Goal: Transaction & Acquisition: Download file/media

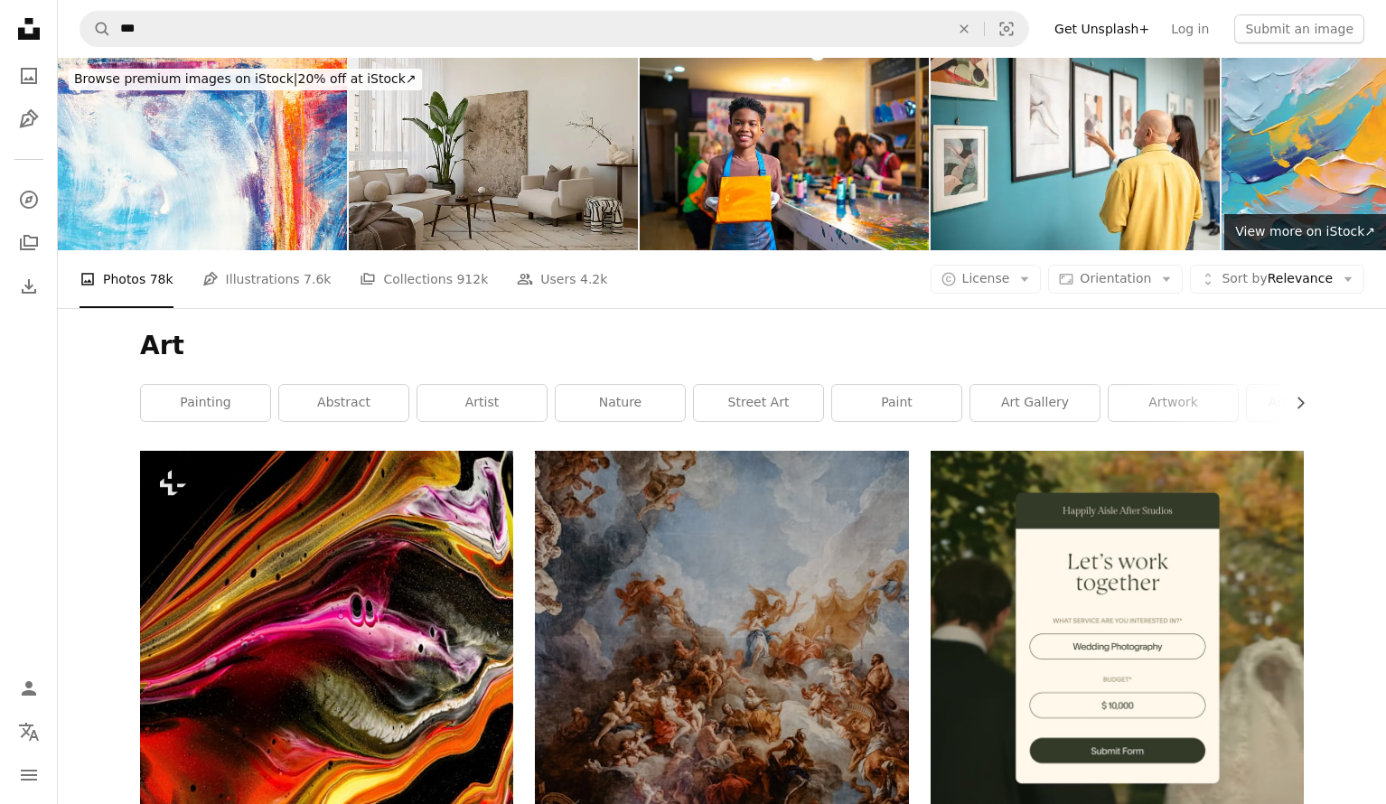
scroll to position [47380, 0]
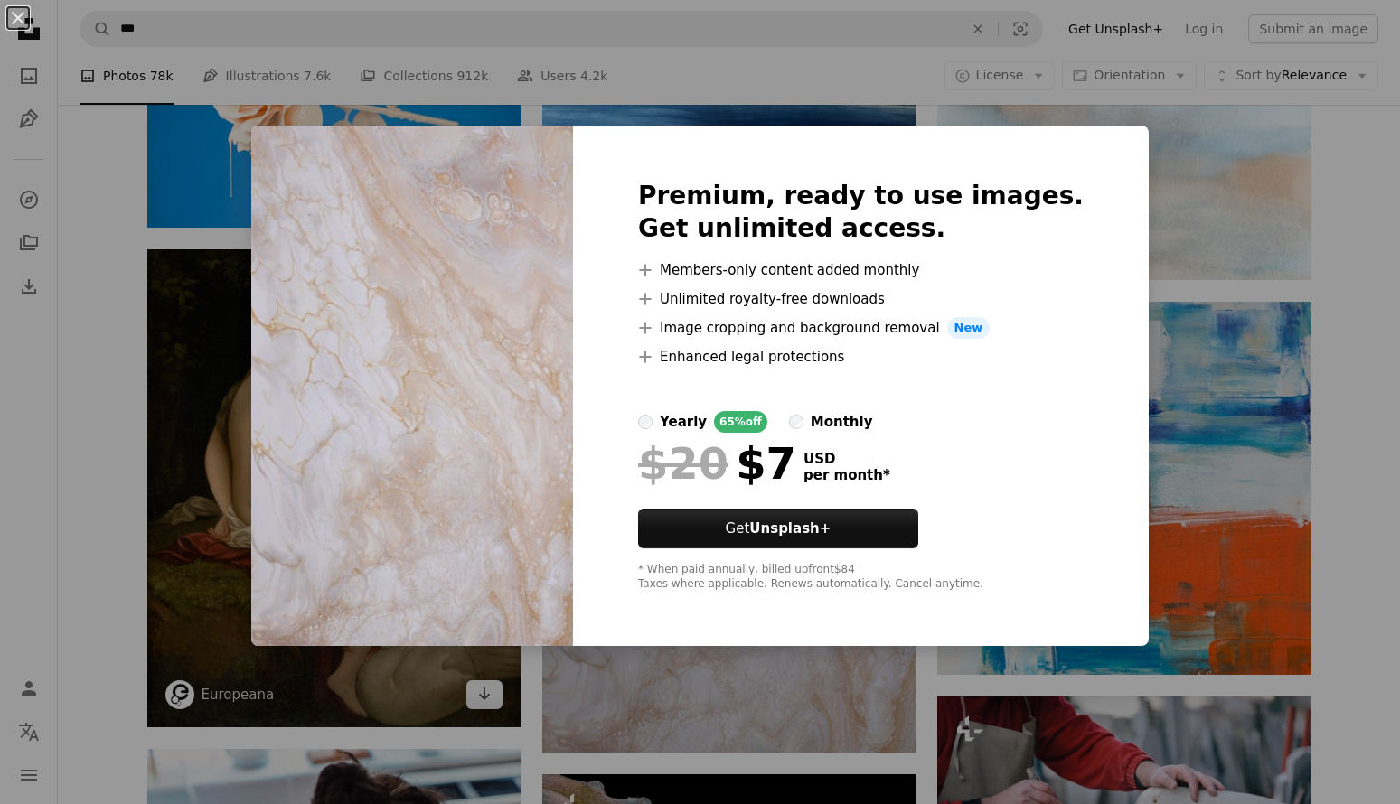
drag, startPoint x: 220, startPoint y: 272, endPoint x: 236, endPoint y: 273, distance: 15.4
click at [221, 272] on div "An X shape Premium, ready to use images. Get unlimited access. A plus sign Memb…" at bounding box center [700, 402] width 1400 height 804
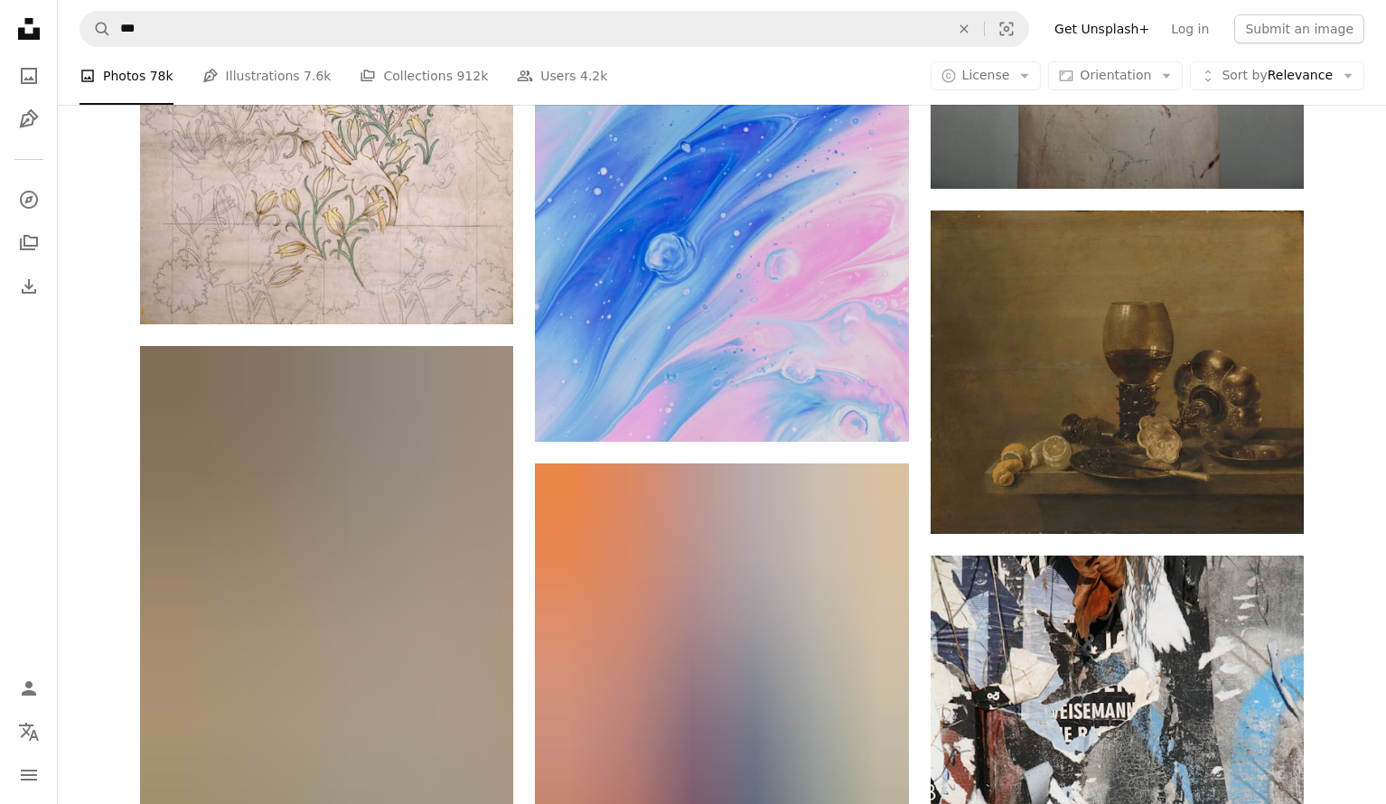
scroll to position [84187, 0]
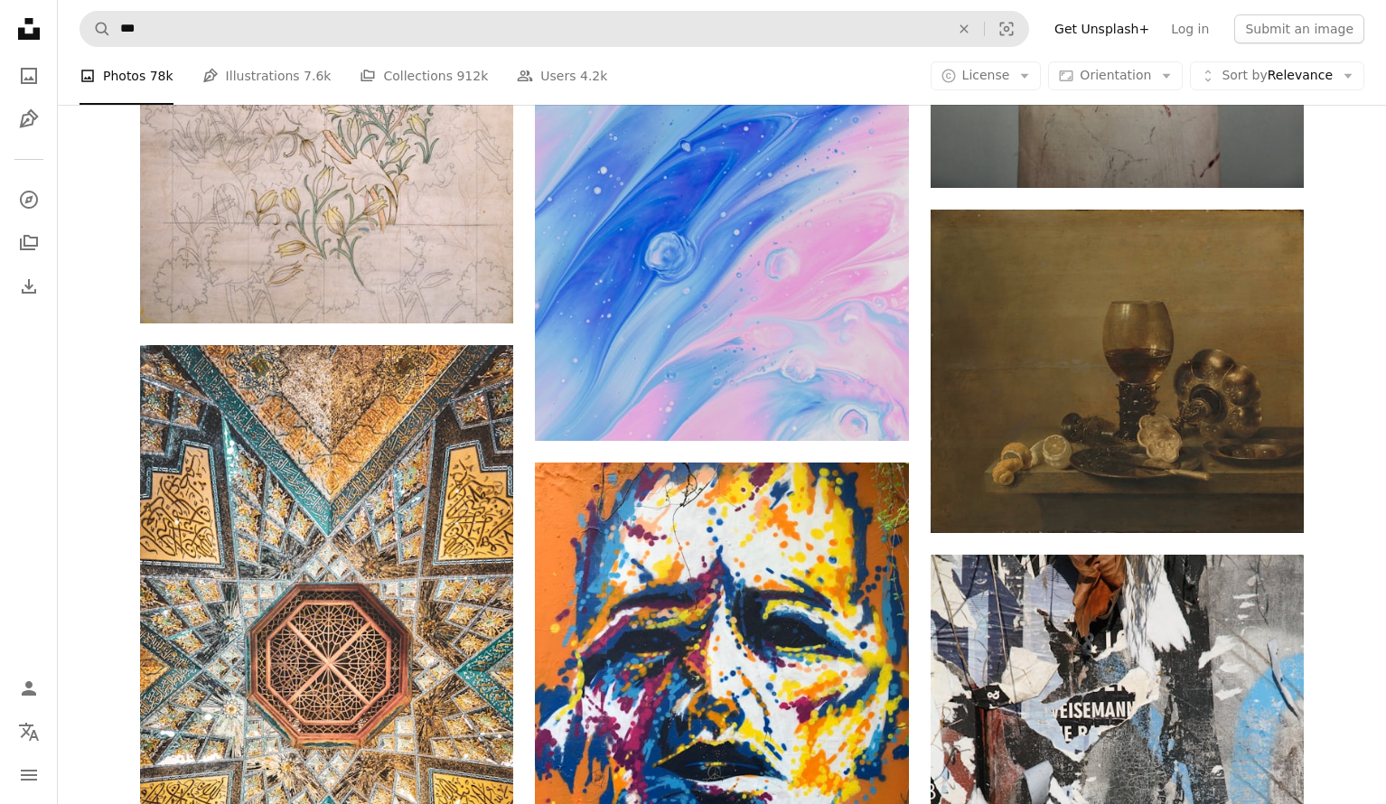
click at [312, 10] on nav "A magnifying glass *** An X shape Visual search Filters Get Unsplash+ Log in Su…" at bounding box center [722, 29] width 1328 height 58
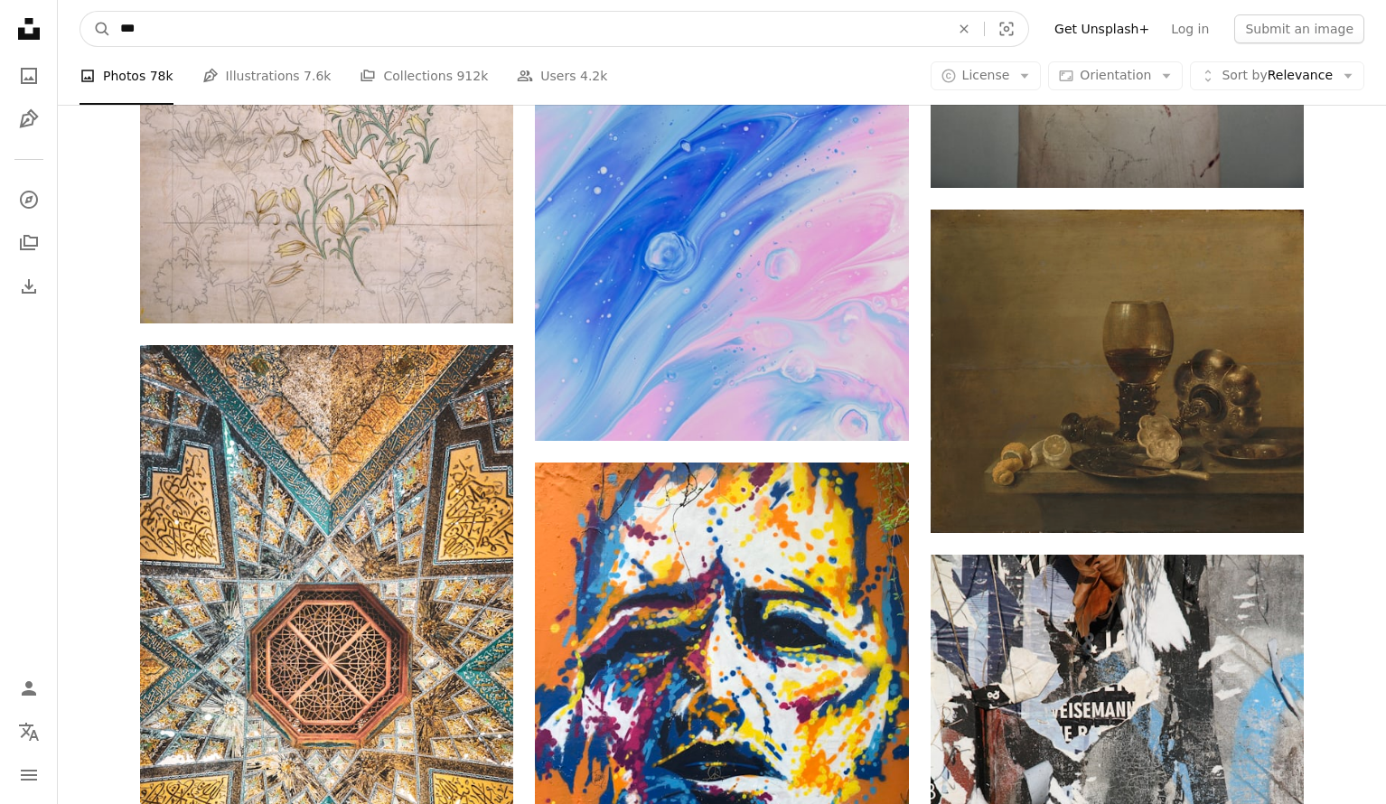
click at [274, 28] on input "***" at bounding box center [527, 29] width 833 height 34
drag, startPoint x: 273, startPoint y: 27, endPoint x: 32, endPoint y: 17, distance: 241.4
type input "**********"
click button "A magnifying glass" at bounding box center [95, 29] width 31 height 34
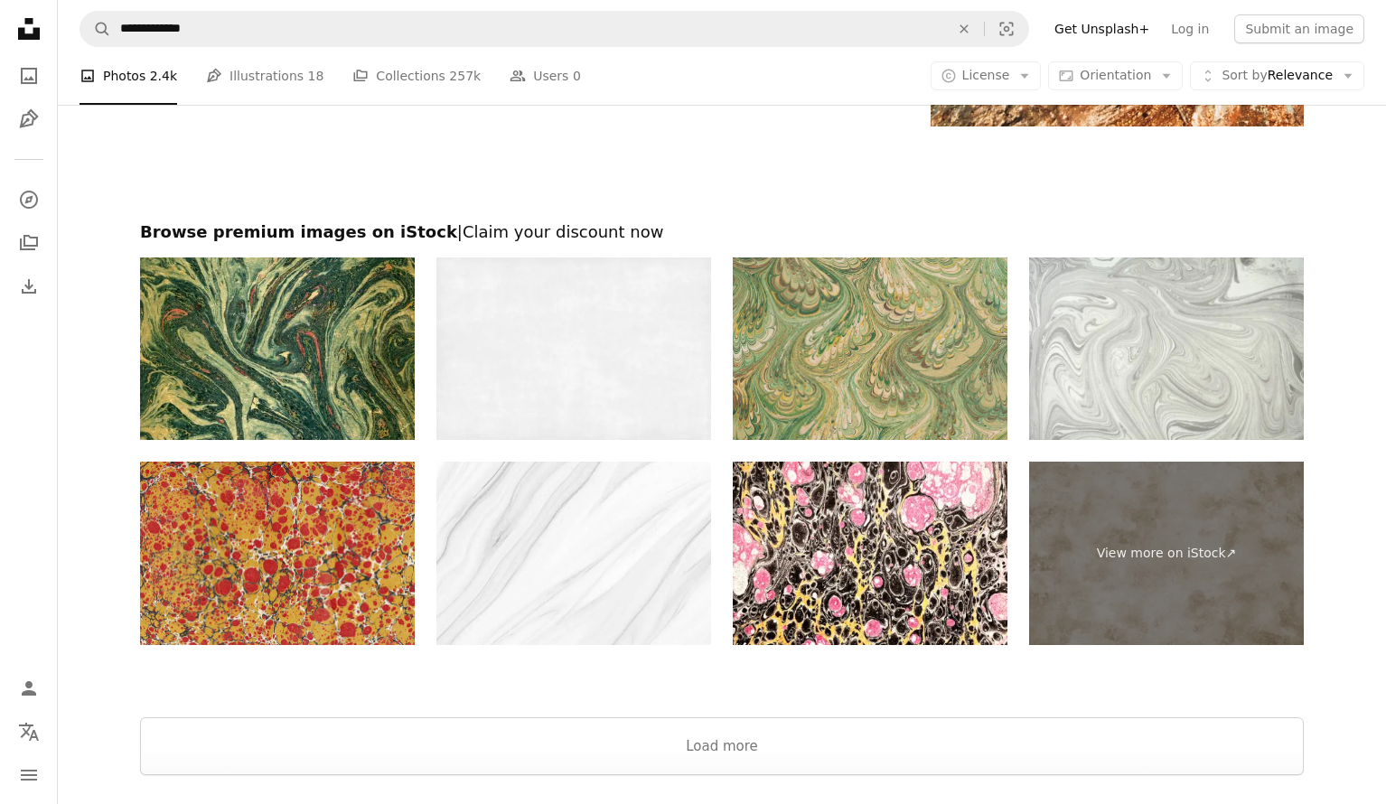
scroll to position [3786, 0]
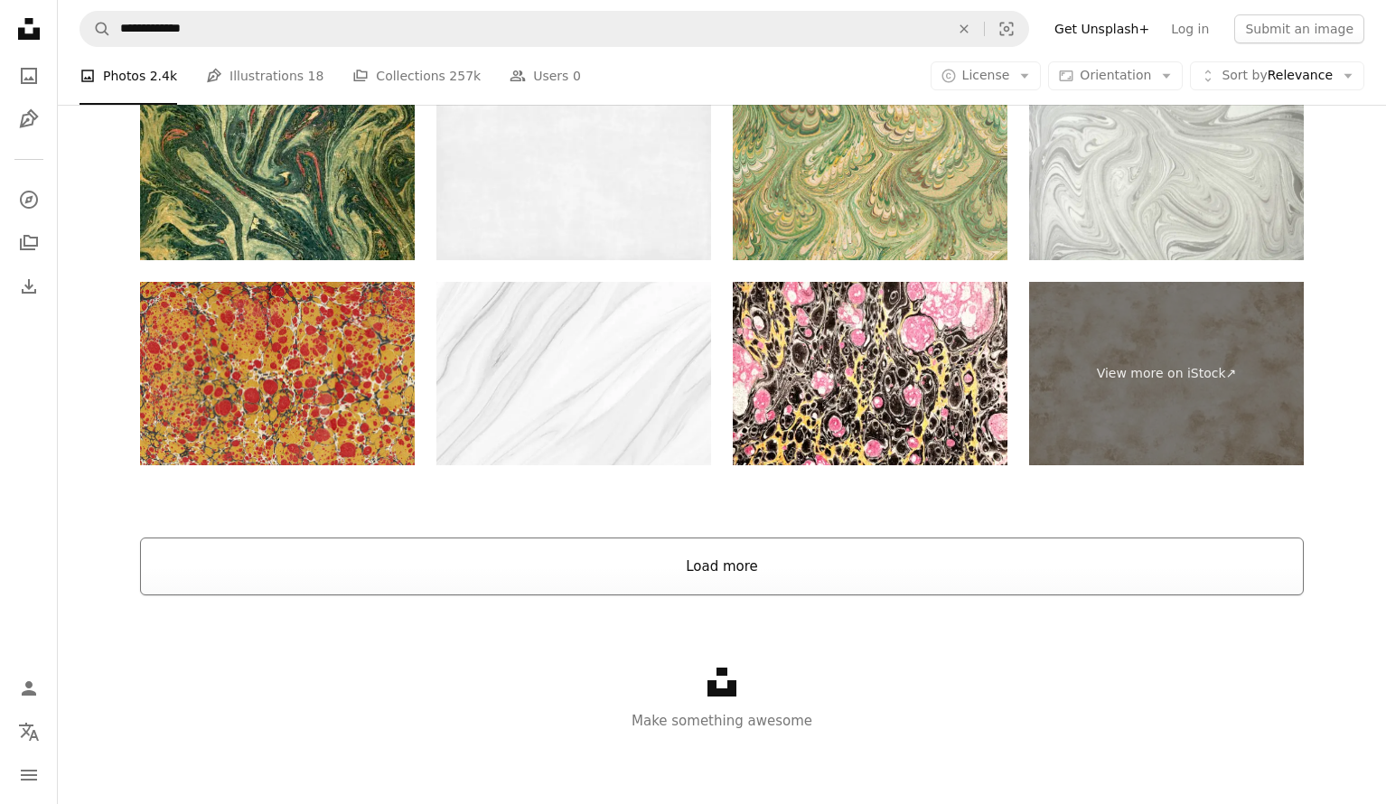
click at [698, 556] on button "Load more" at bounding box center [722, 567] width 1164 height 58
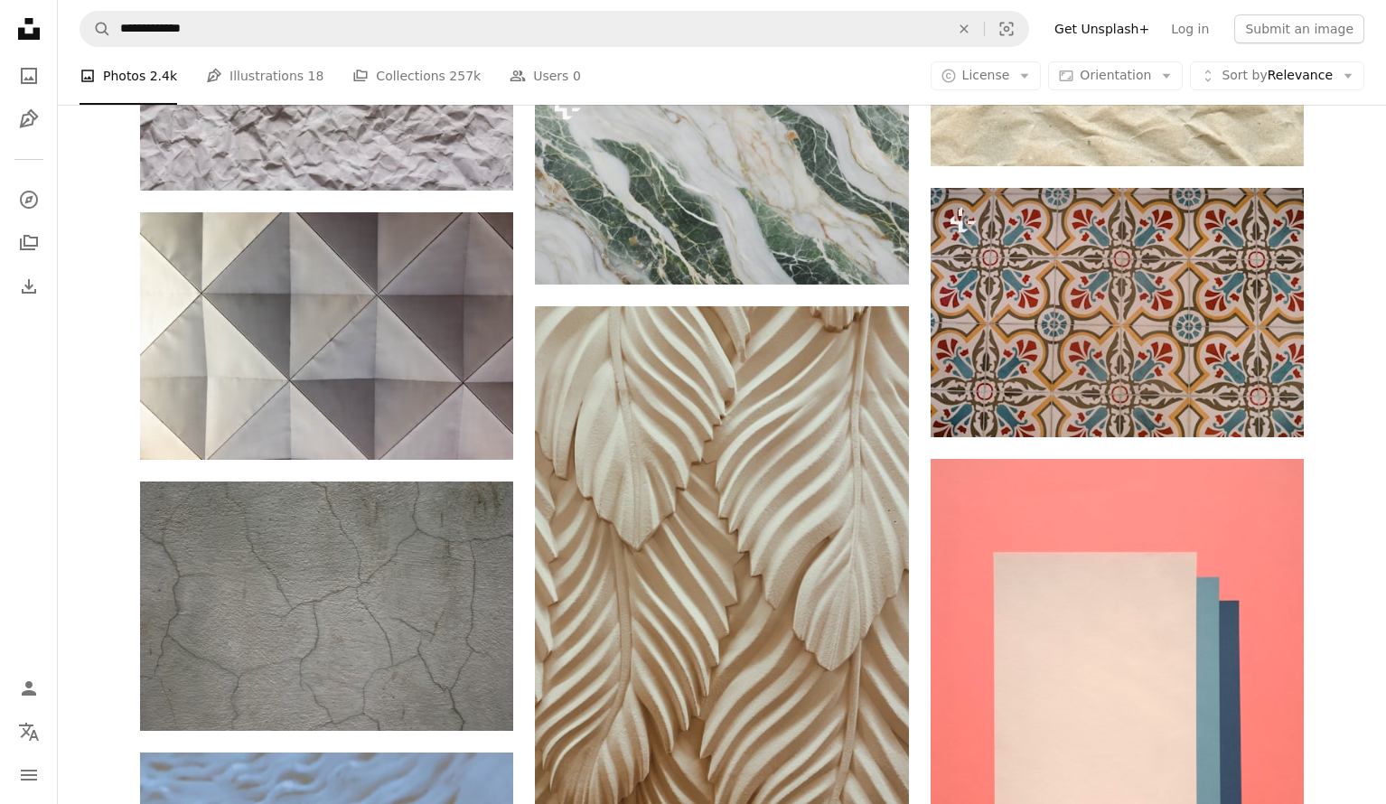
scroll to position [6227, 0]
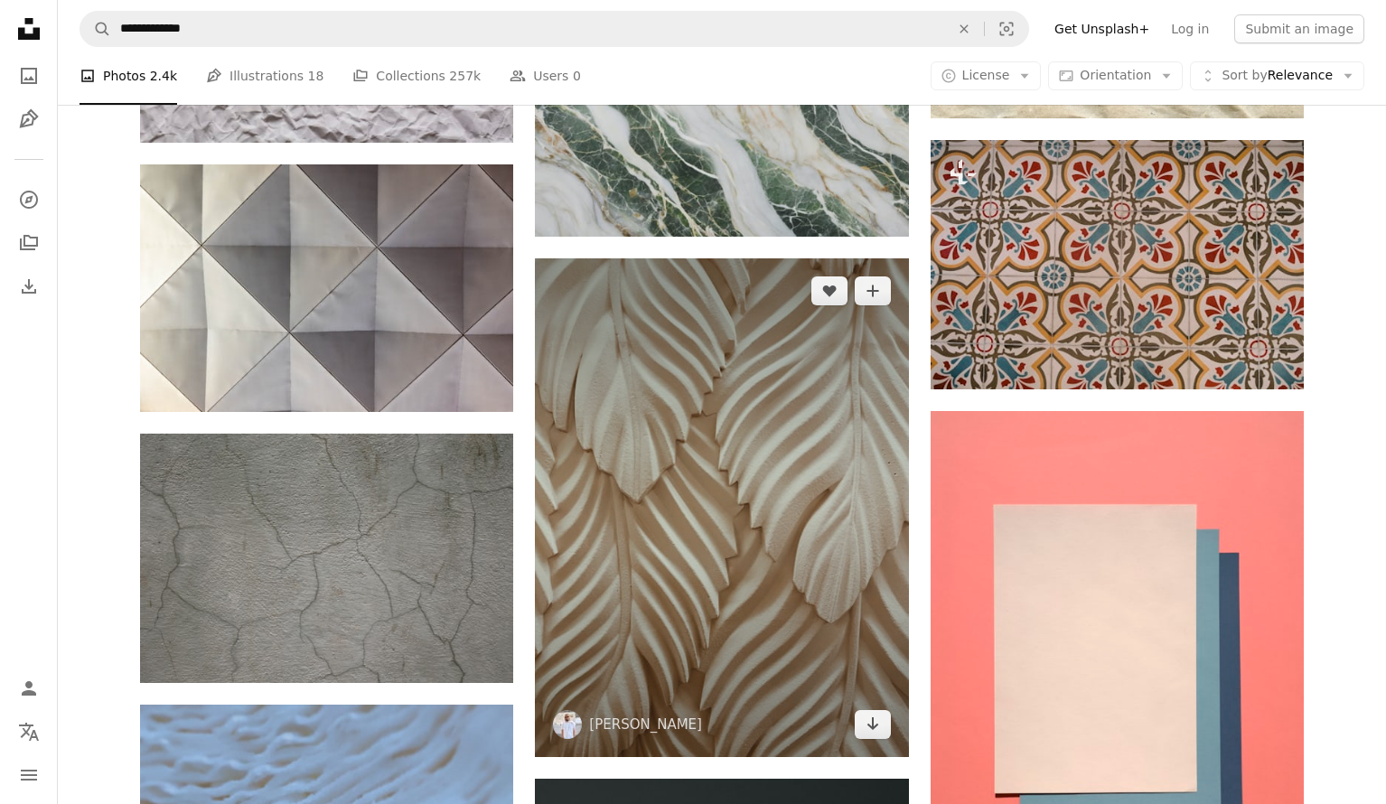
click at [768, 473] on img at bounding box center [721, 507] width 373 height 498
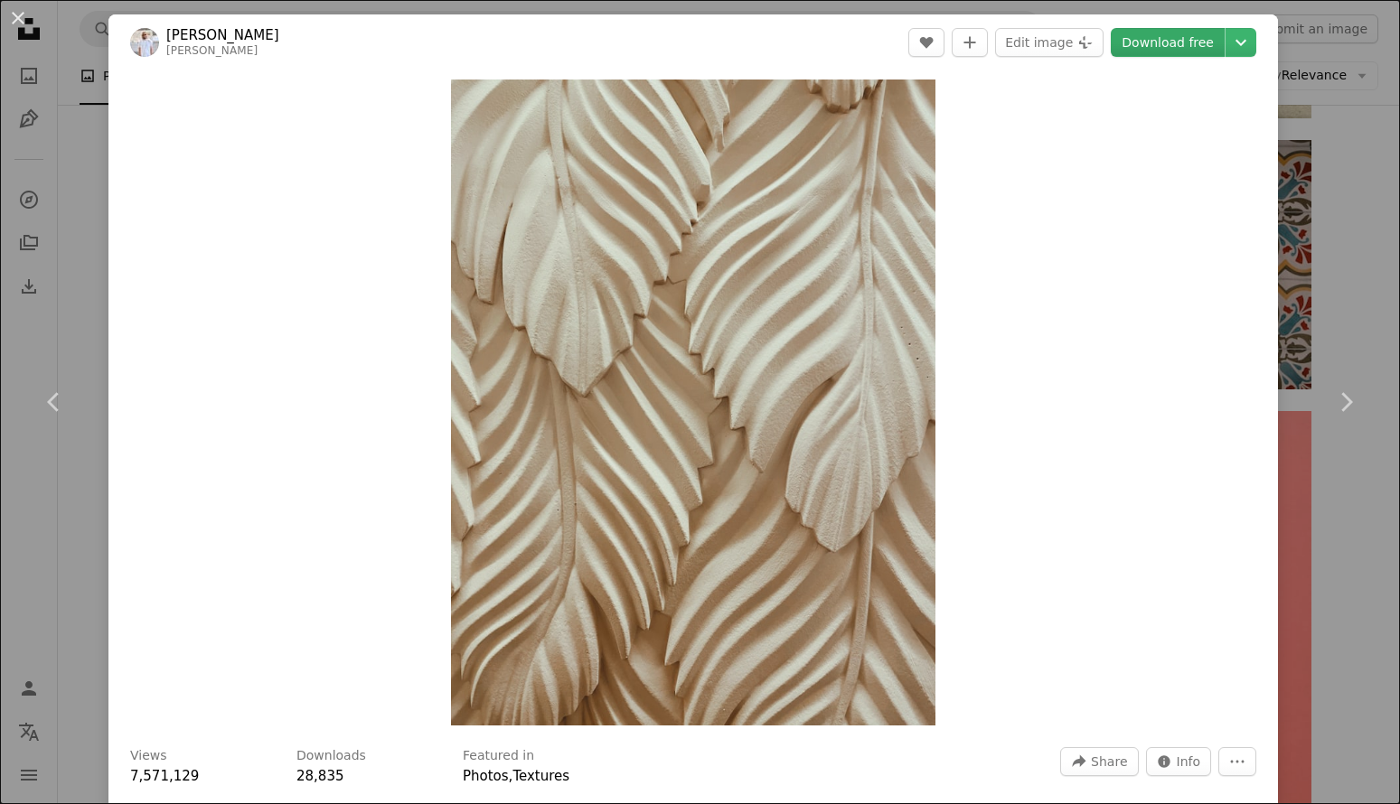
click at [1148, 39] on link "Download free" at bounding box center [1167, 42] width 114 height 29
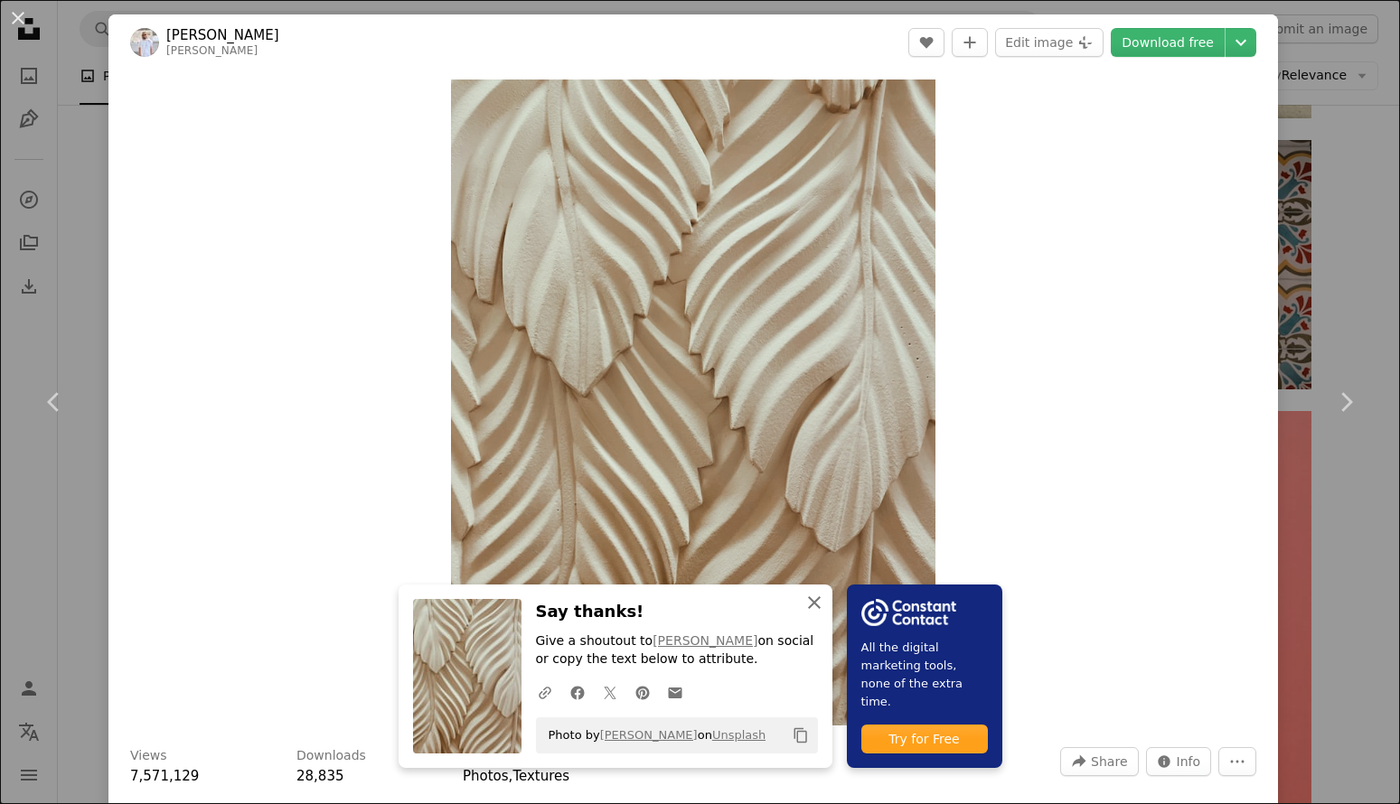
click at [819, 603] on button "An X shape Close" at bounding box center [814, 603] width 36 height 36
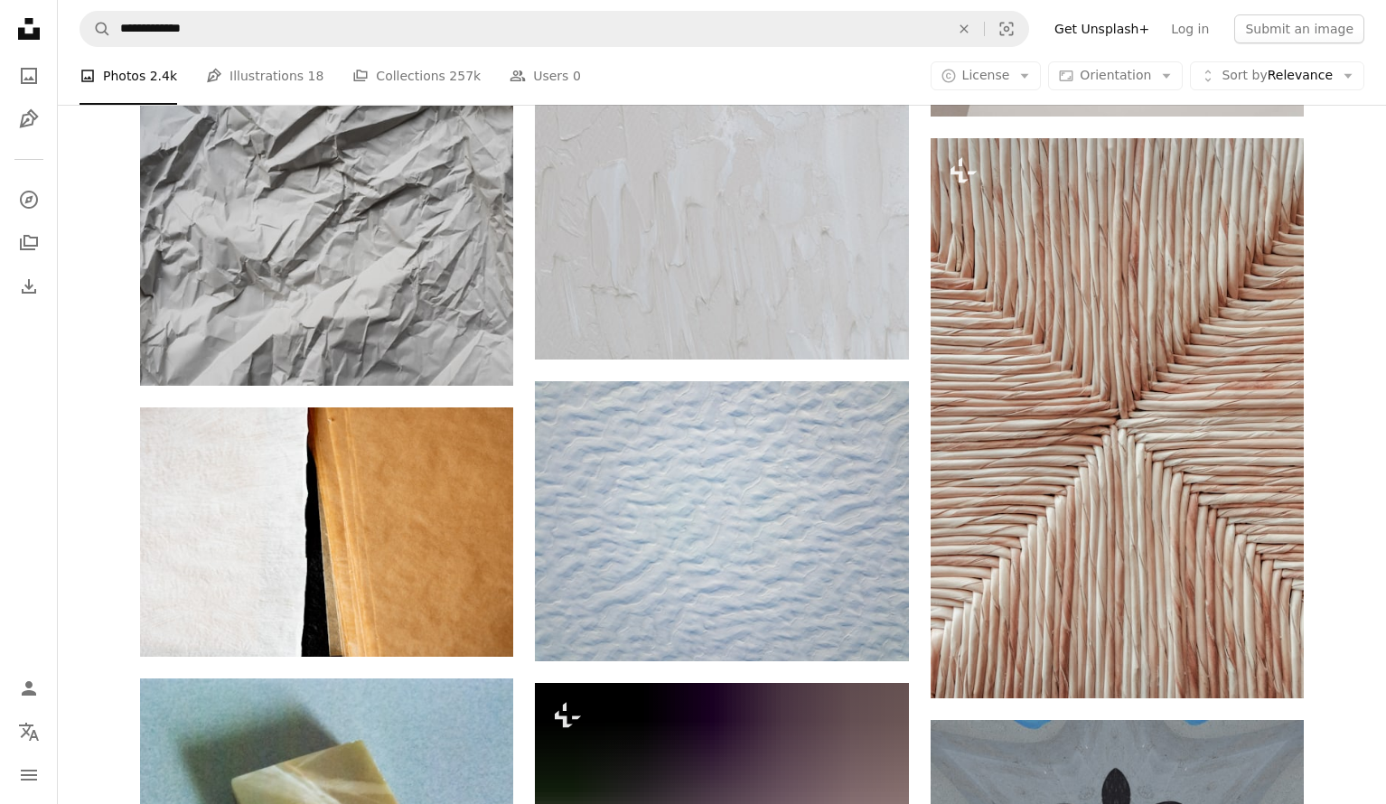
scroll to position [20967, 0]
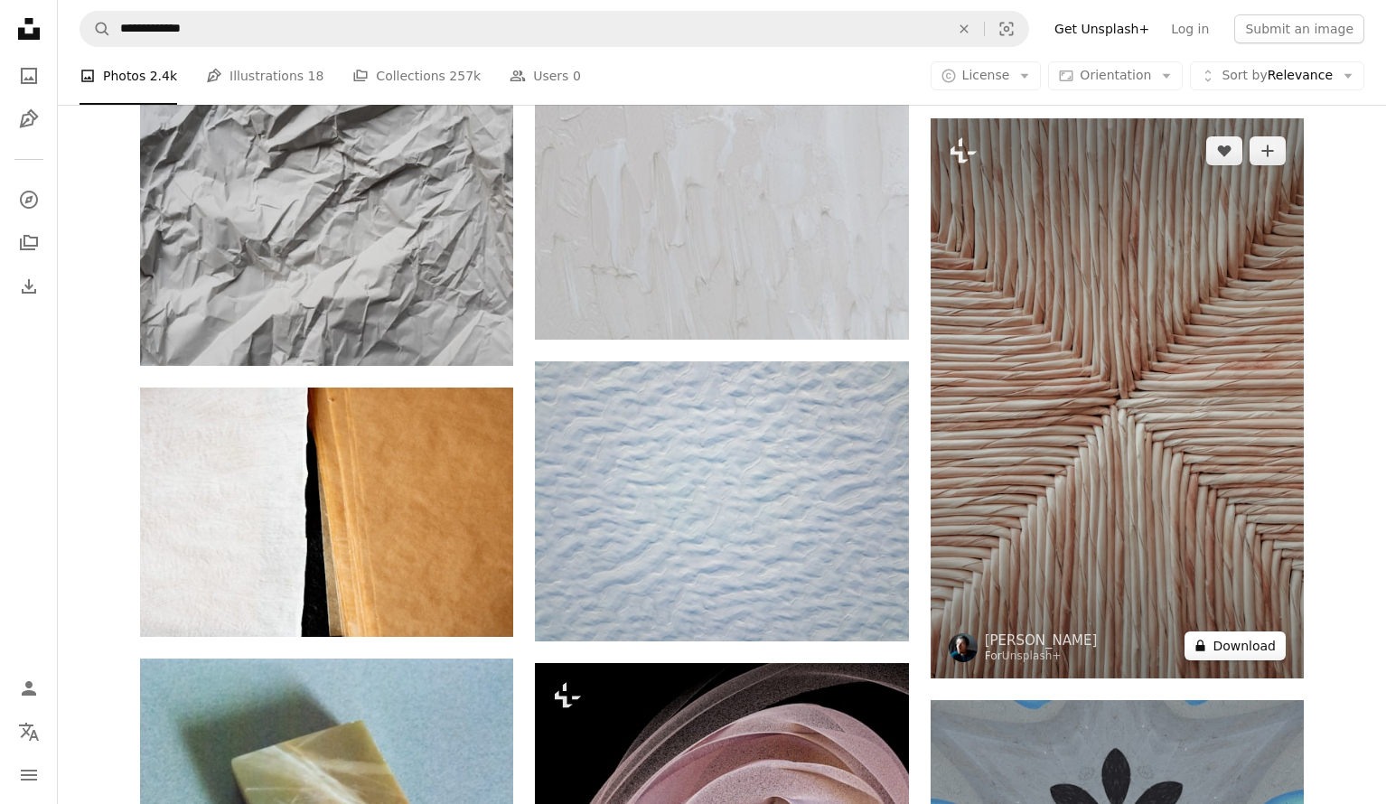
click at [1223, 647] on button "A lock Download" at bounding box center [1234, 646] width 101 height 29
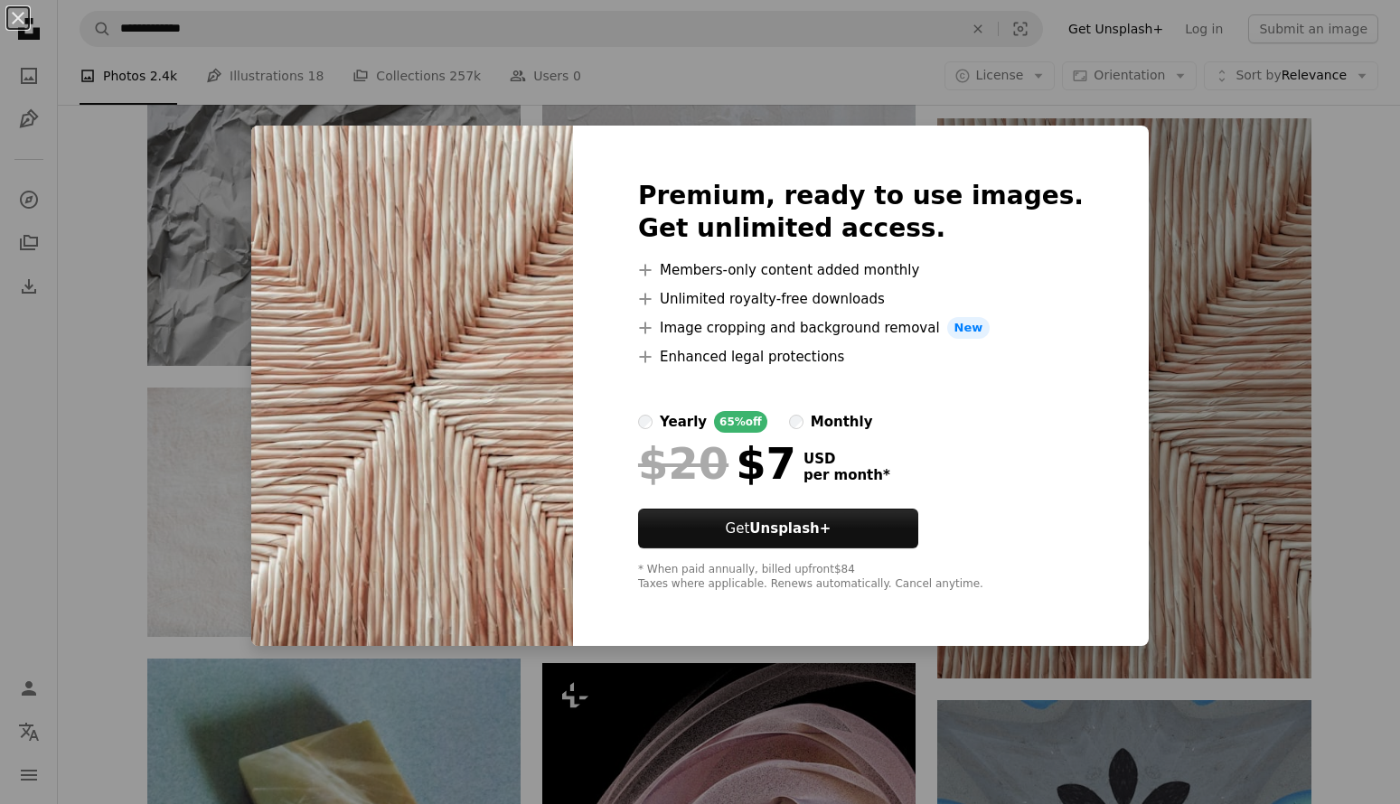
click at [1035, 157] on div "Premium, ready to use images. Get unlimited access. A plus sign Members-only co…" at bounding box center [861, 386] width 576 height 520
click at [1253, 373] on div "An X shape Premium, ready to use images. Get unlimited access. A plus sign Memb…" at bounding box center [700, 402] width 1400 height 804
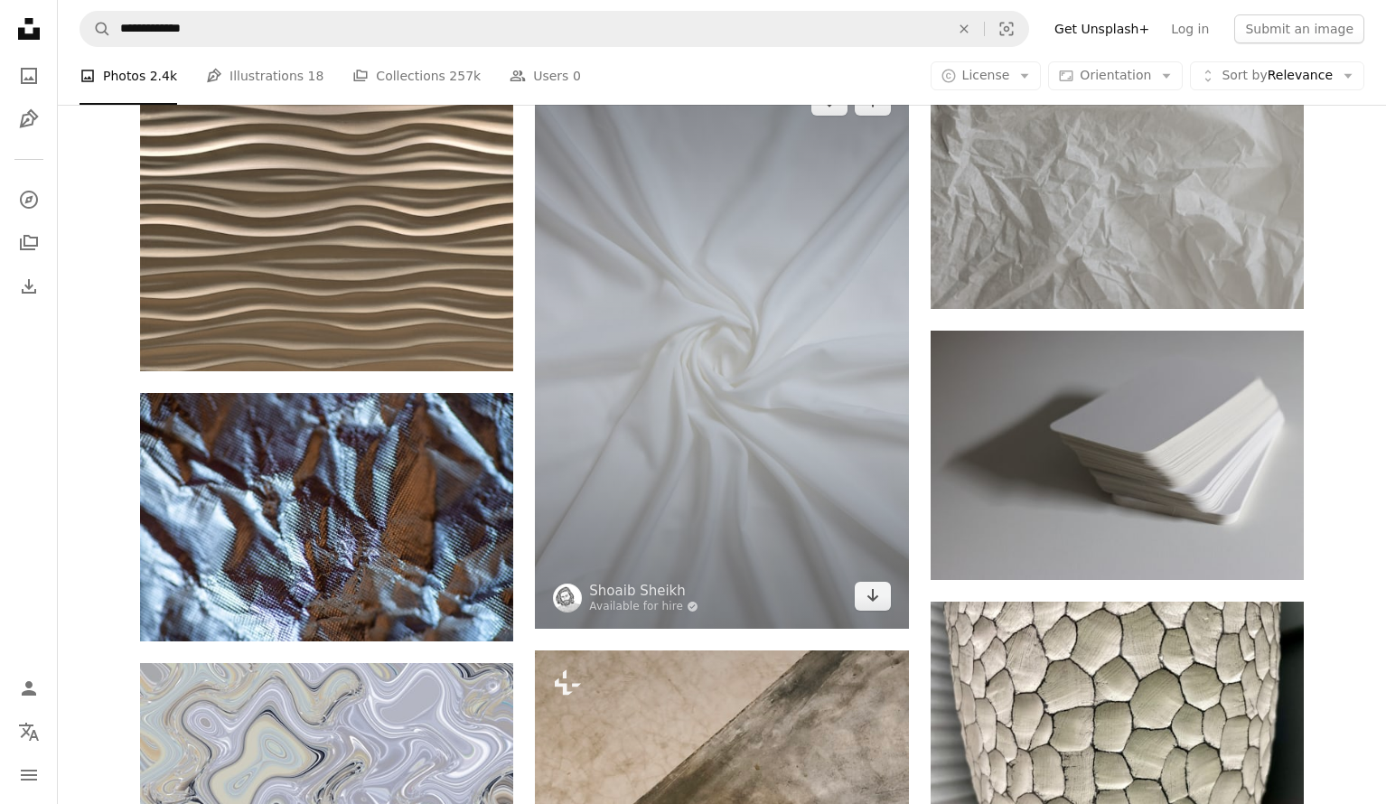
scroll to position [25044, 0]
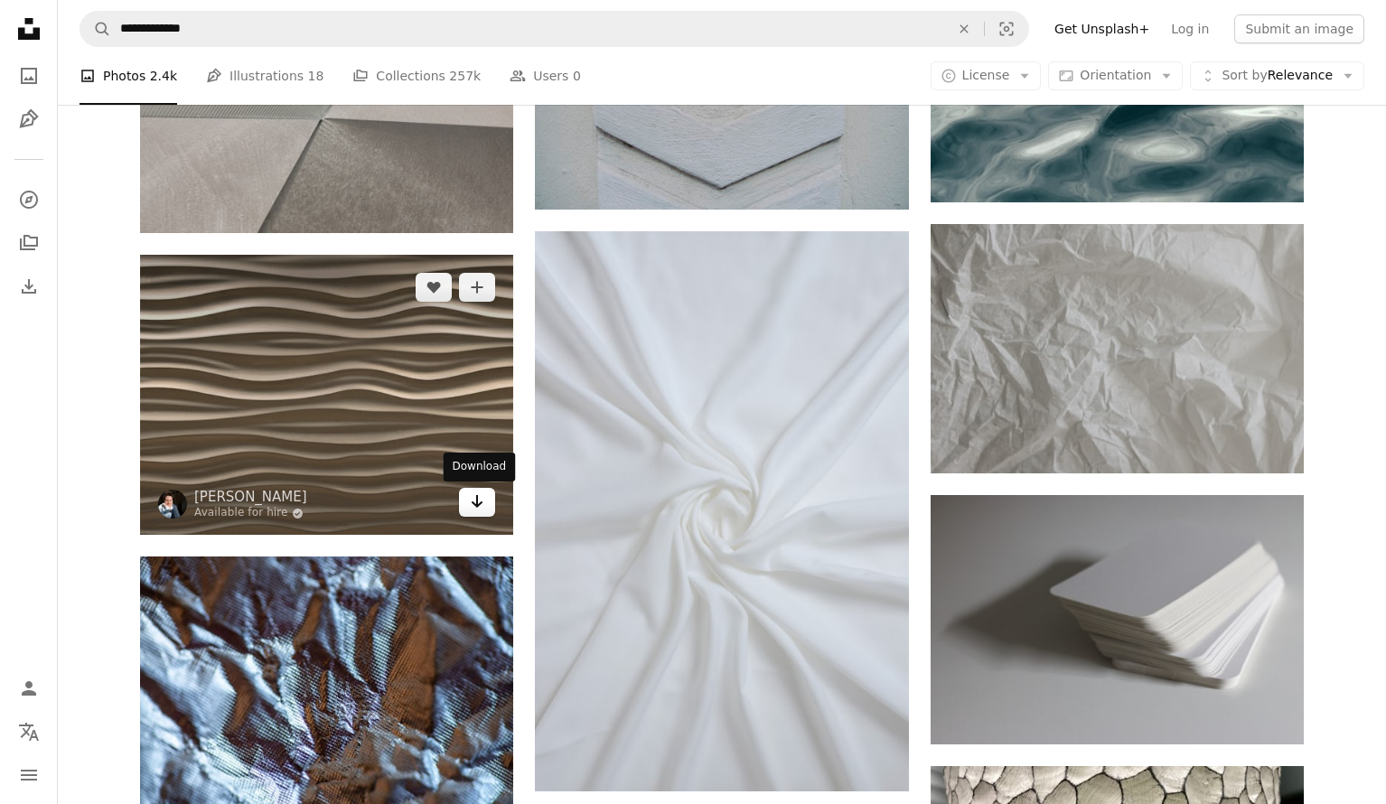
click at [477, 503] on icon "Download" at bounding box center [478, 501] width 12 height 13
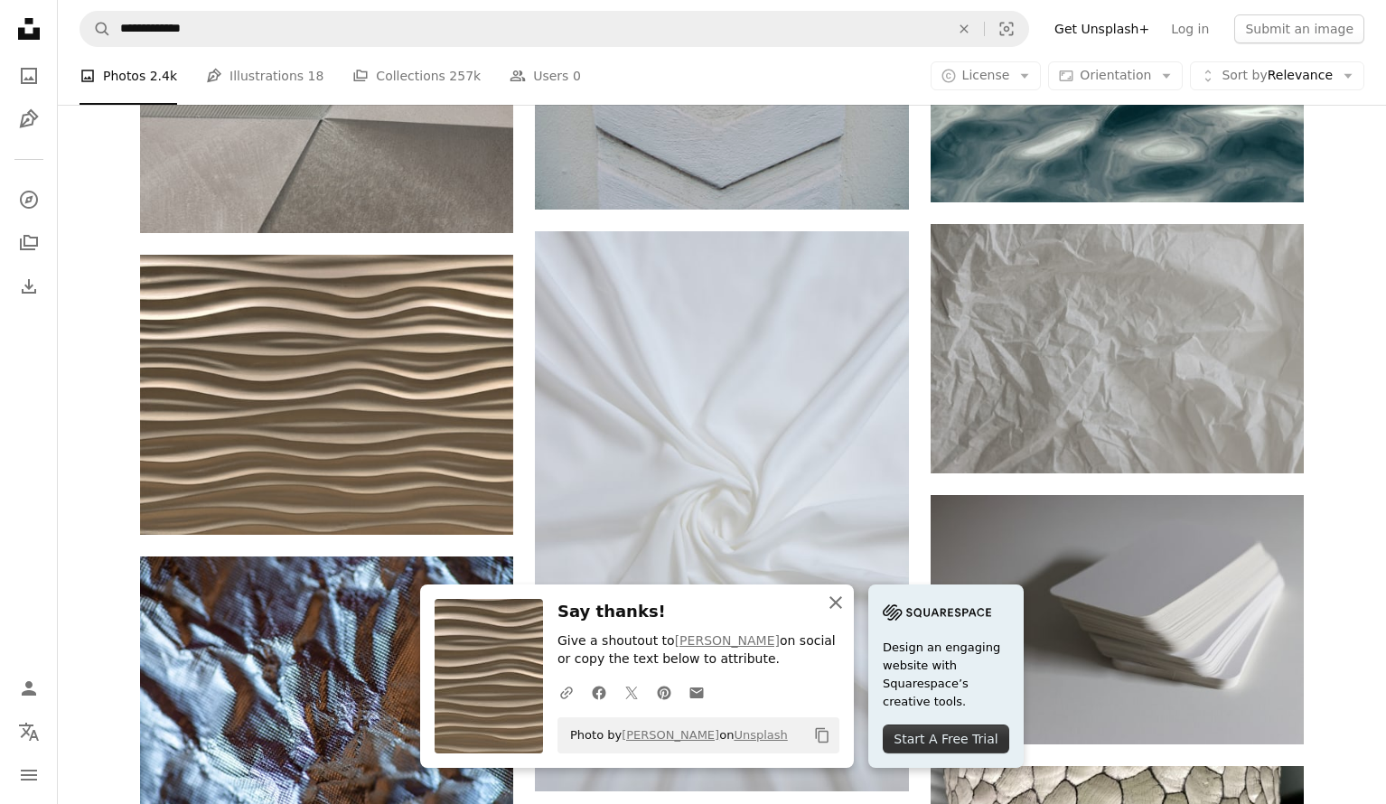
click at [836, 599] on icon "An X shape" at bounding box center [836, 603] width 22 height 22
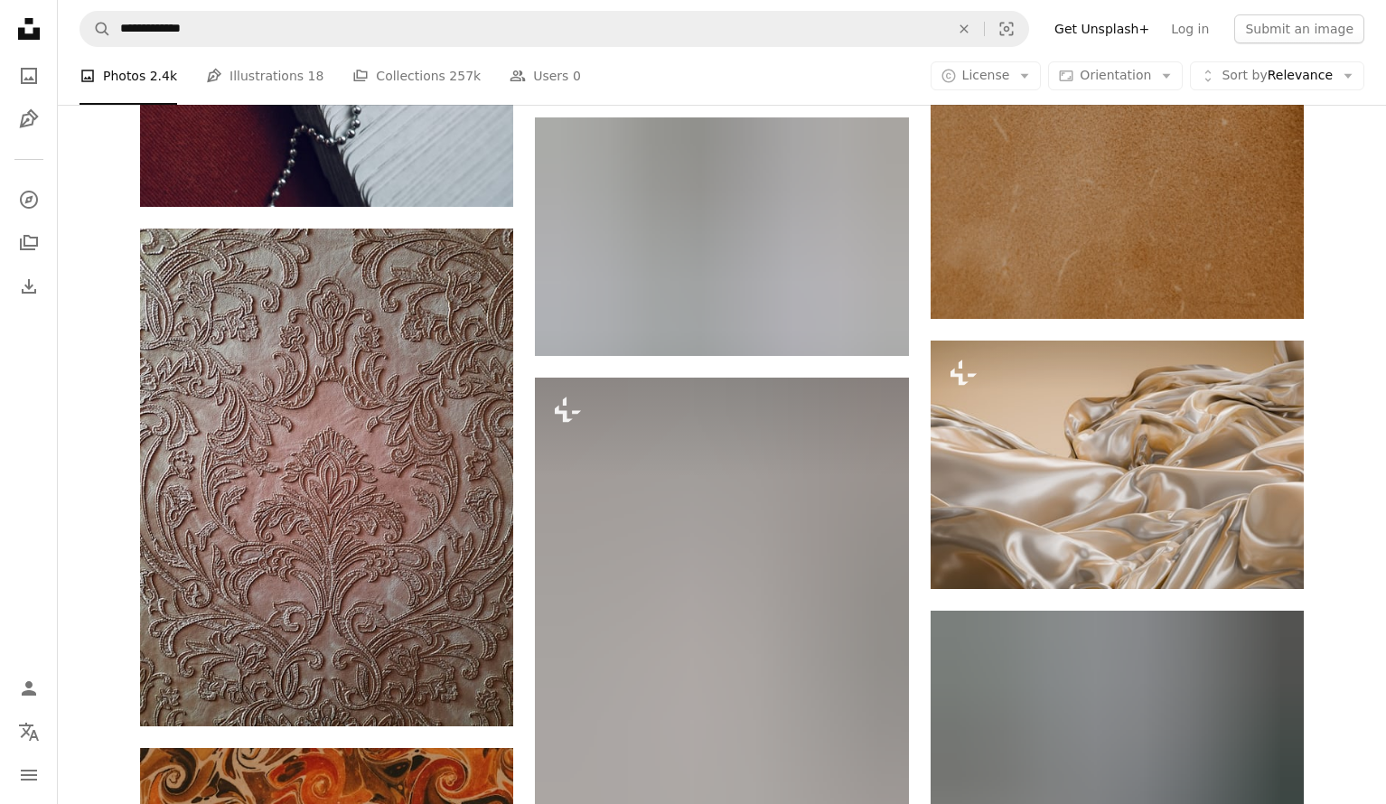
scroll to position [40940, 0]
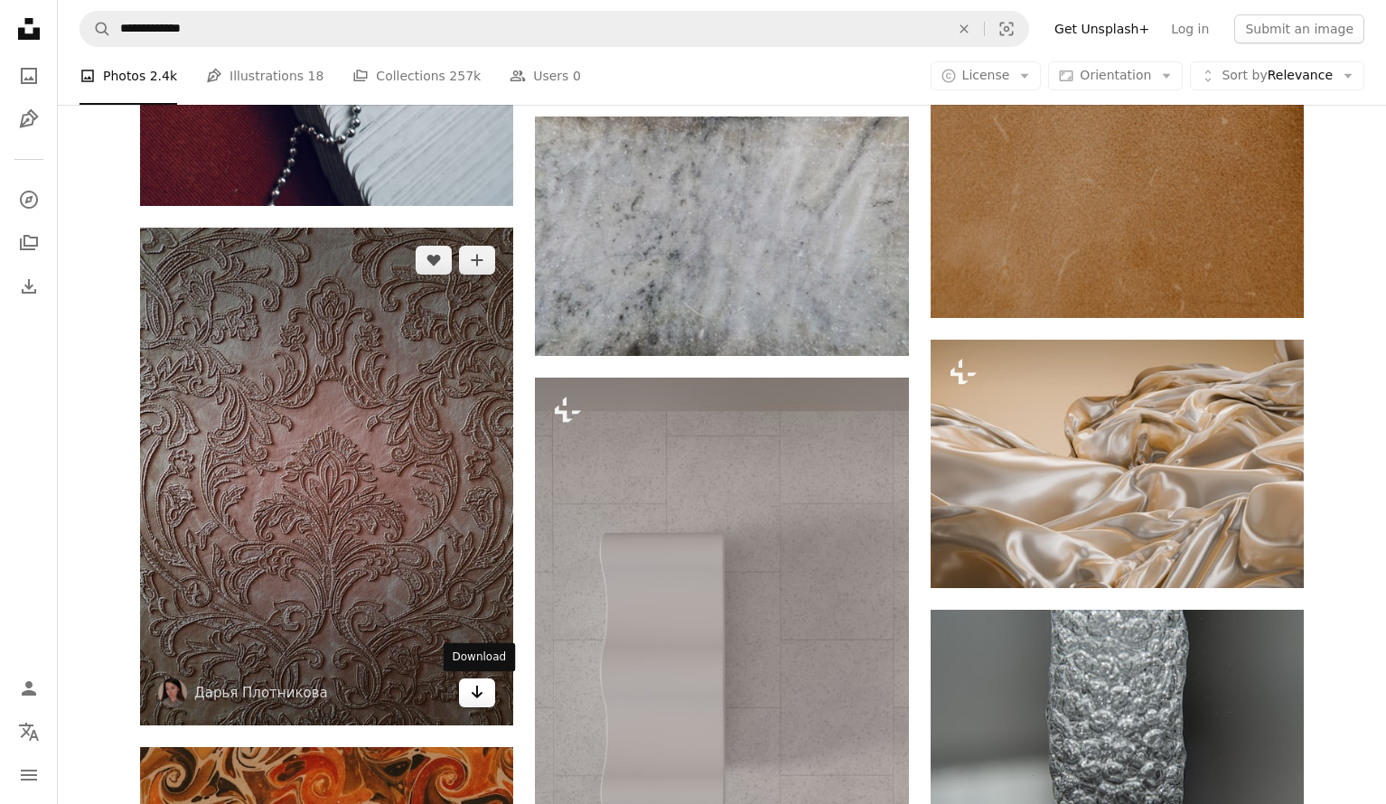
click at [481, 697] on icon "Arrow pointing down" at bounding box center [477, 692] width 14 height 22
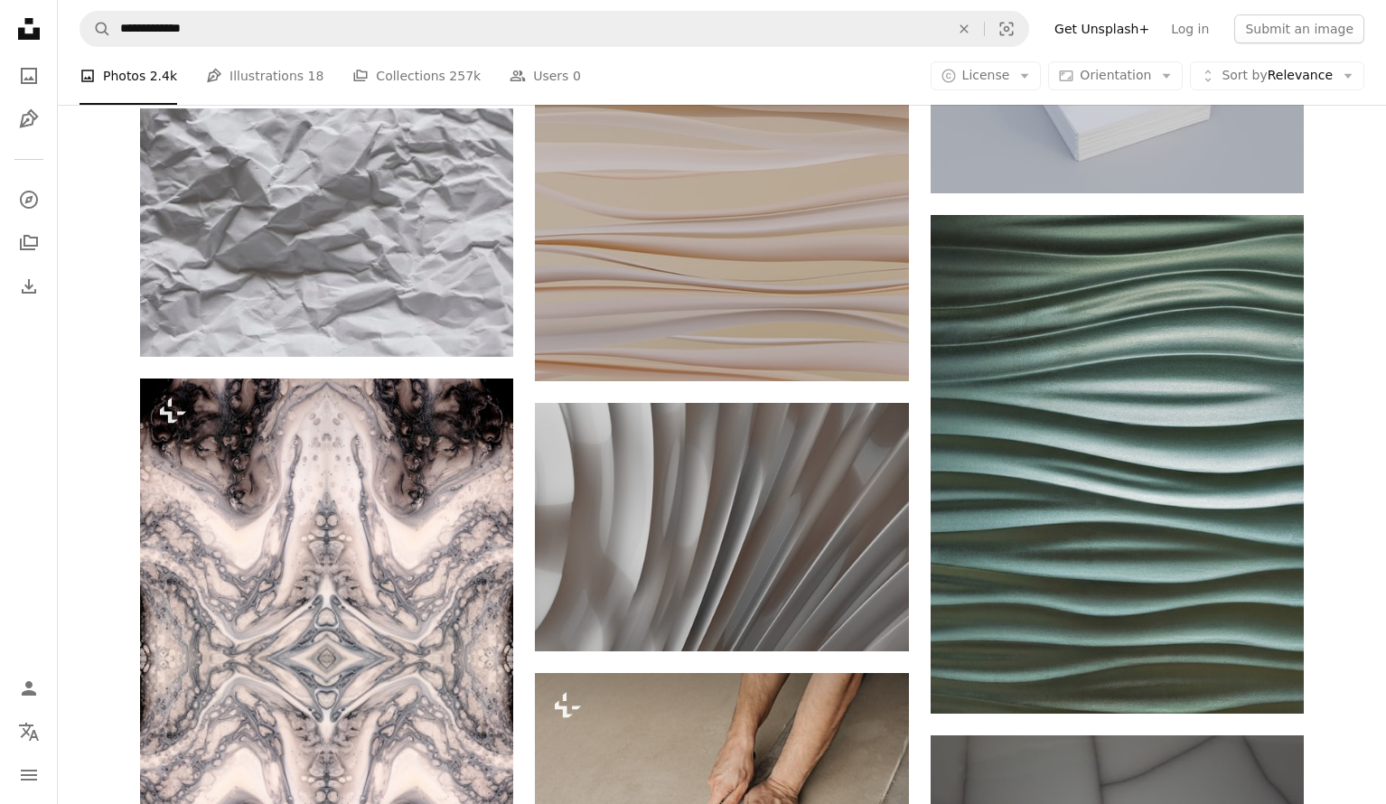
scroll to position [44802, 0]
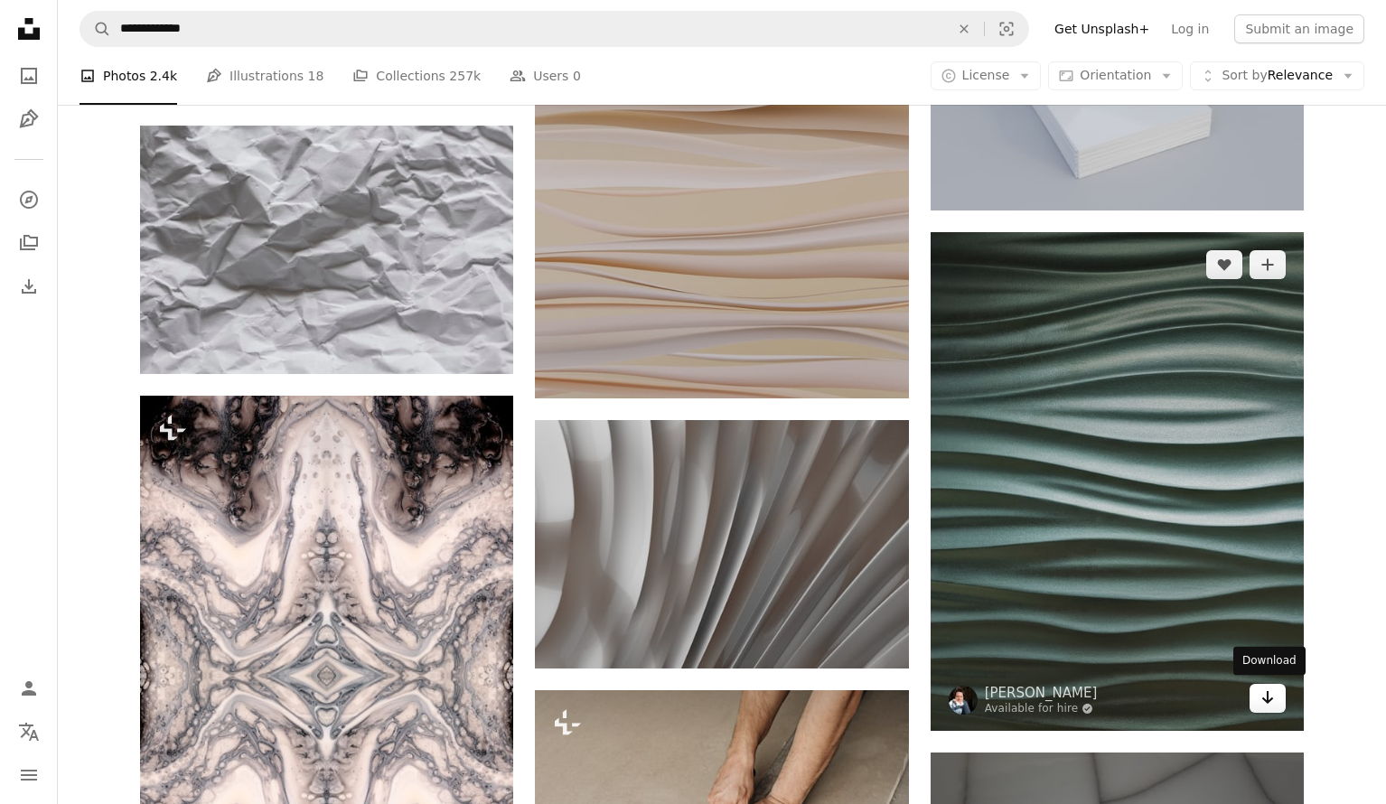
click at [1269, 695] on icon "Arrow pointing down" at bounding box center [1267, 698] width 14 height 22
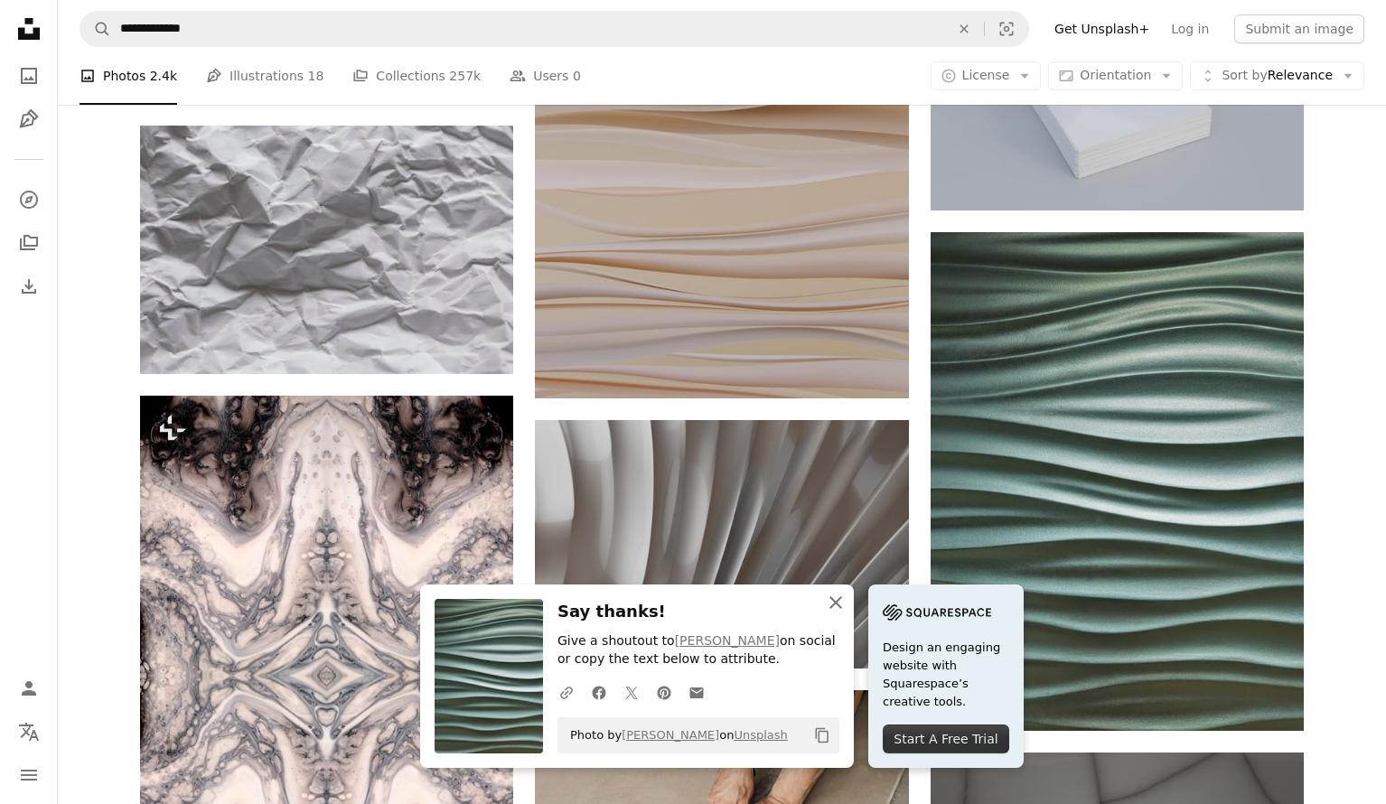
click at [835, 600] on icon "An X shape" at bounding box center [836, 603] width 22 height 22
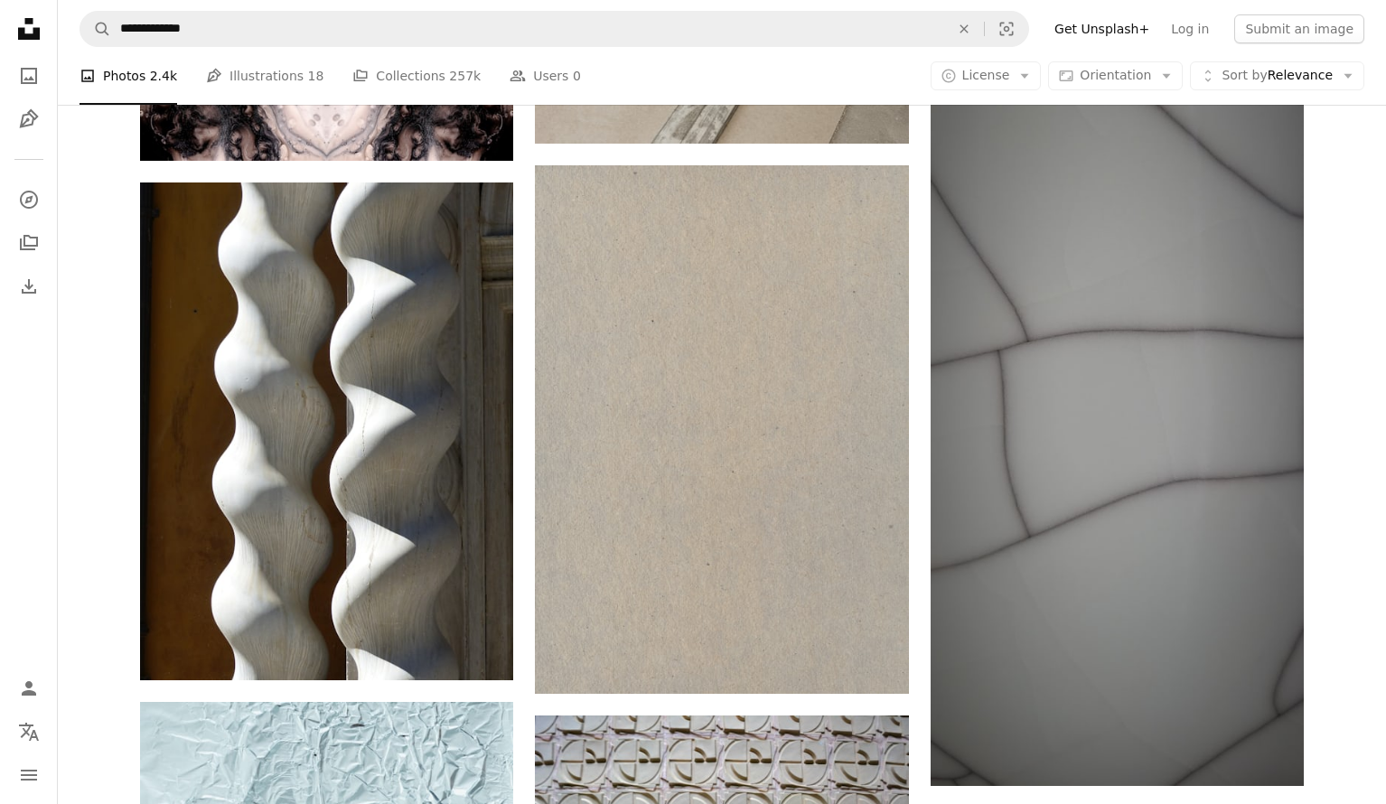
scroll to position [45620, 0]
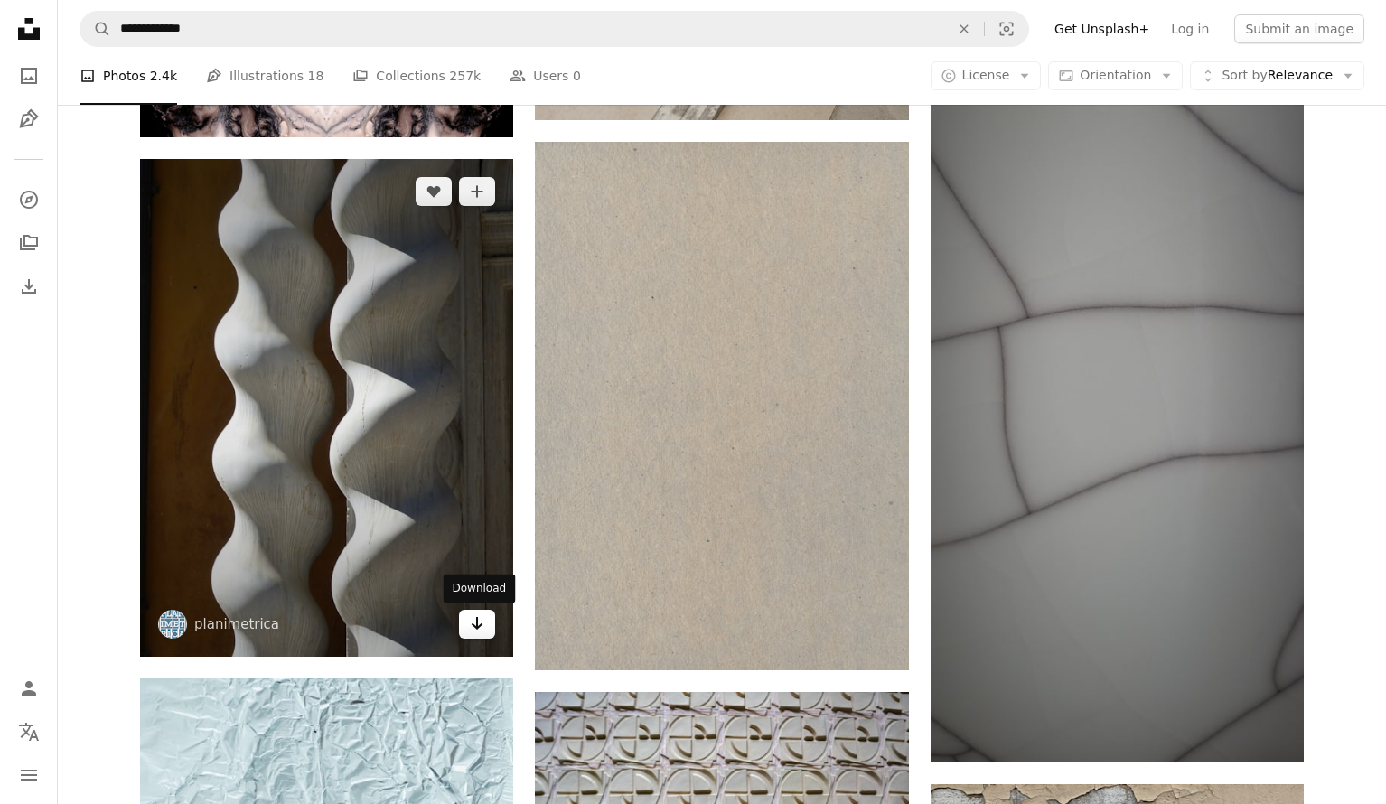
click at [487, 623] on link "Arrow pointing down" at bounding box center [477, 624] width 36 height 29
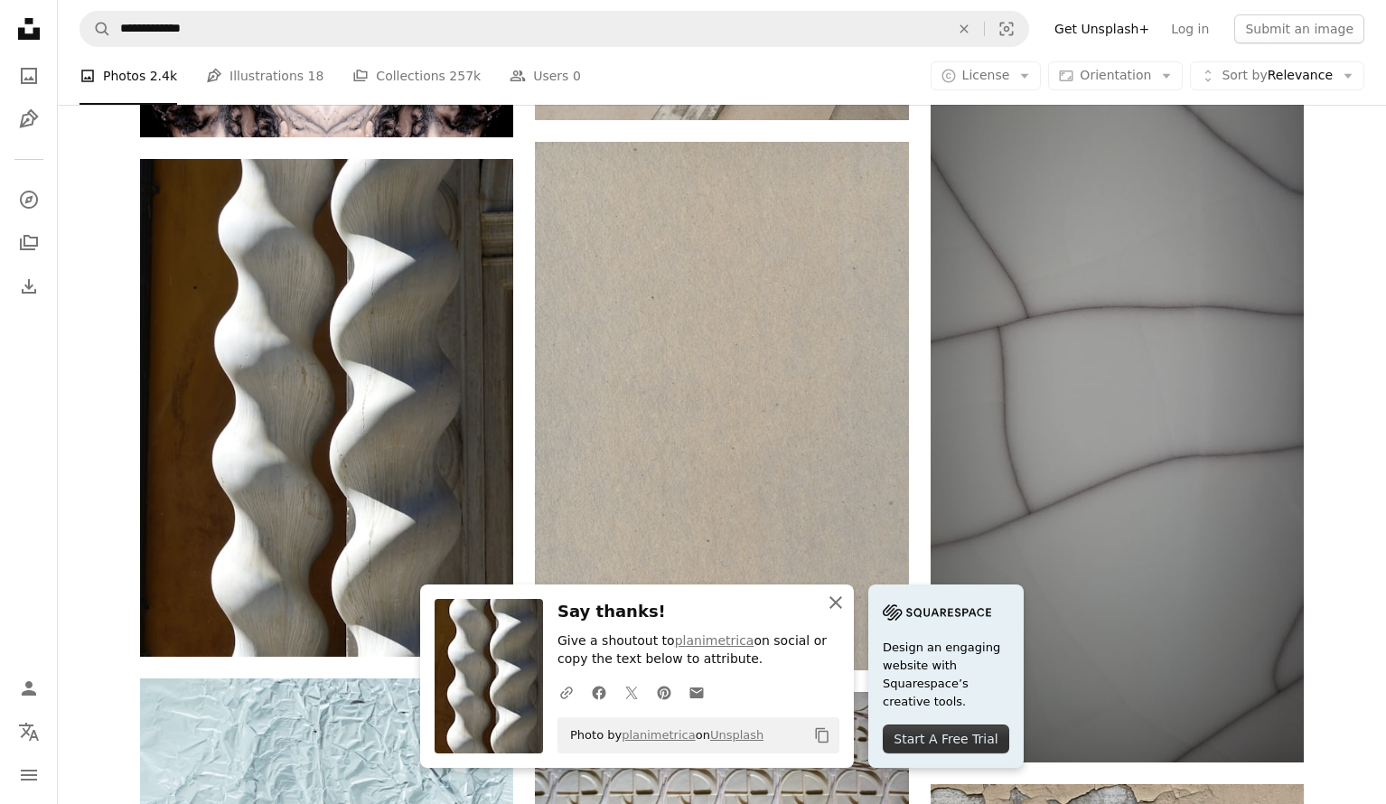
click at [838, 597] on icon "An X shape" at bounding box center [836, 603] width 22 height 22
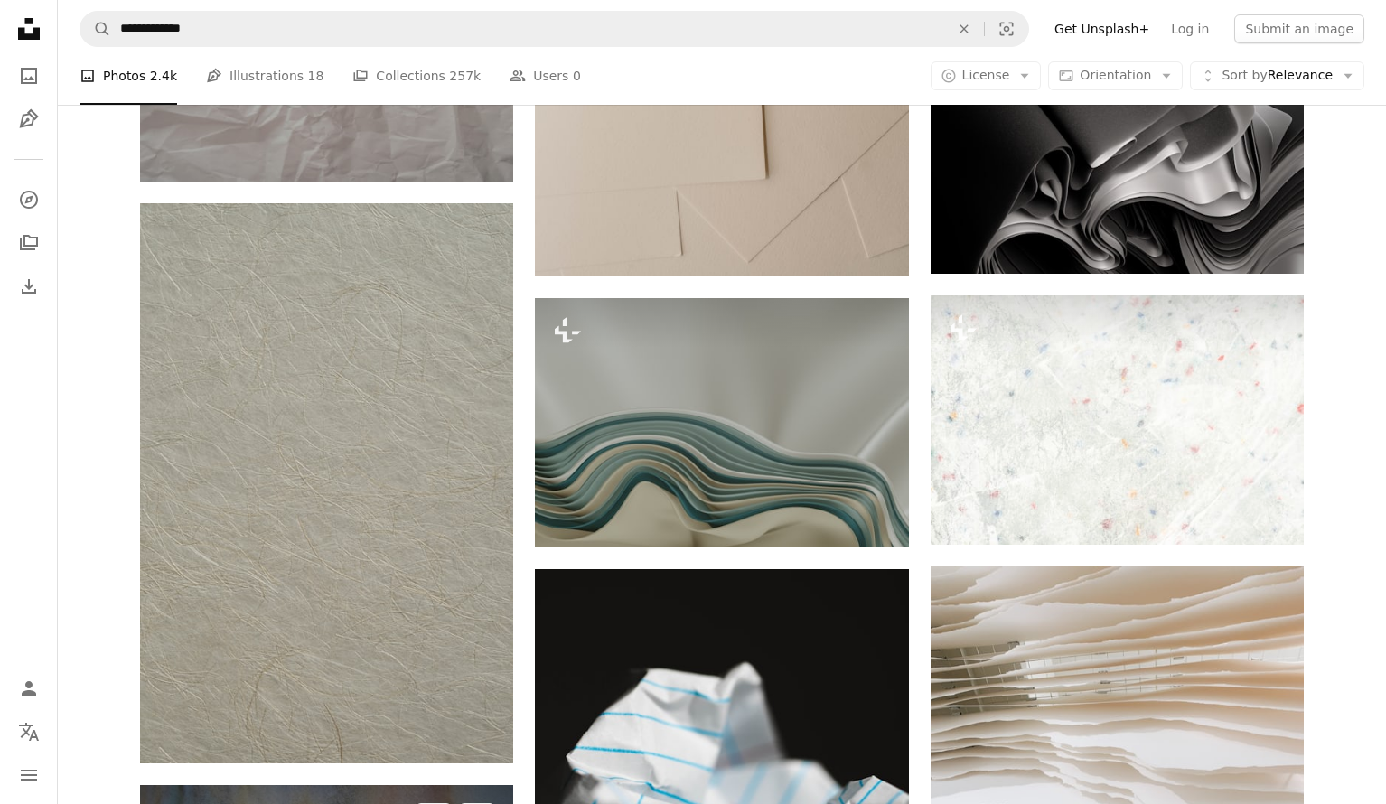
scroll to position [48774, 0]
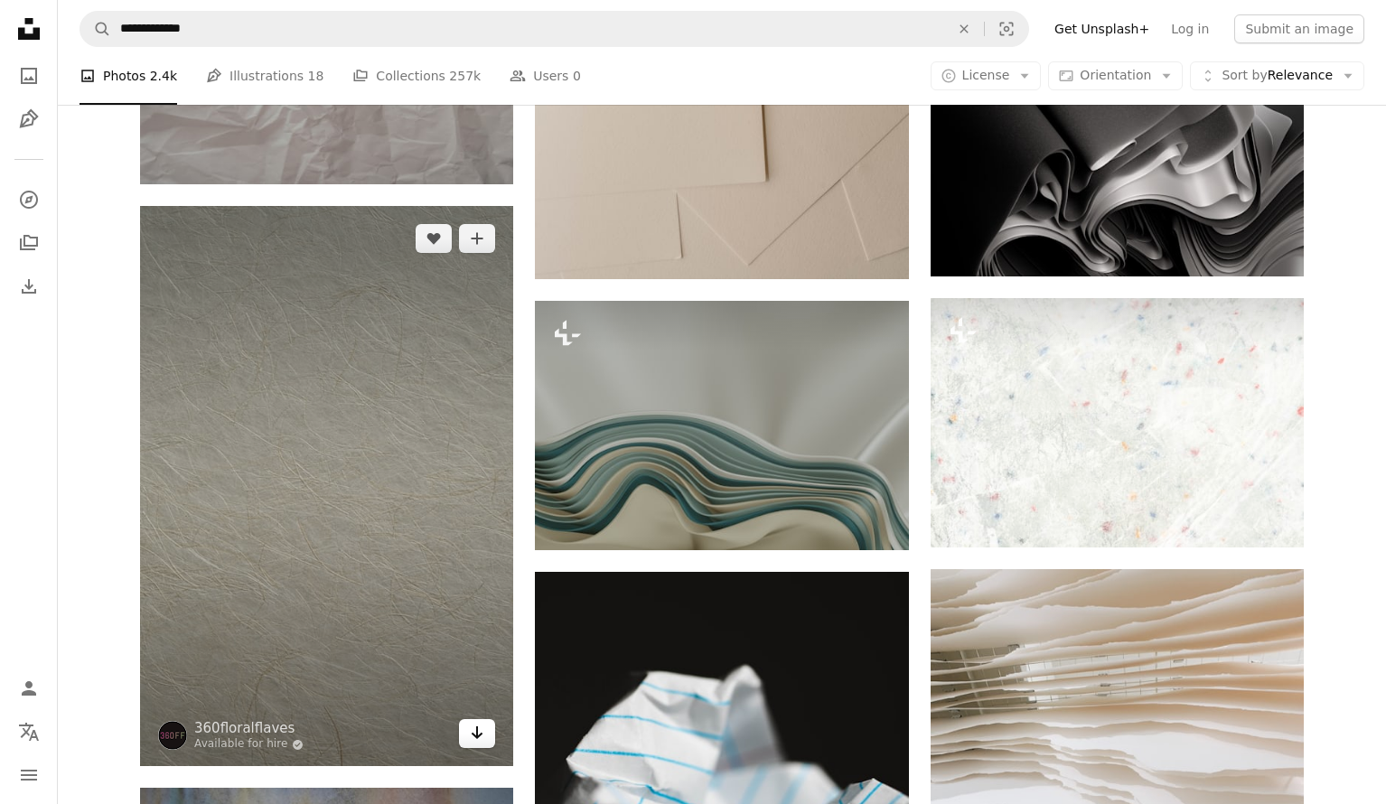
click at [483, 738] on icon "Arrow pointing down" at bounding box center [477, 733] width 14 height 22
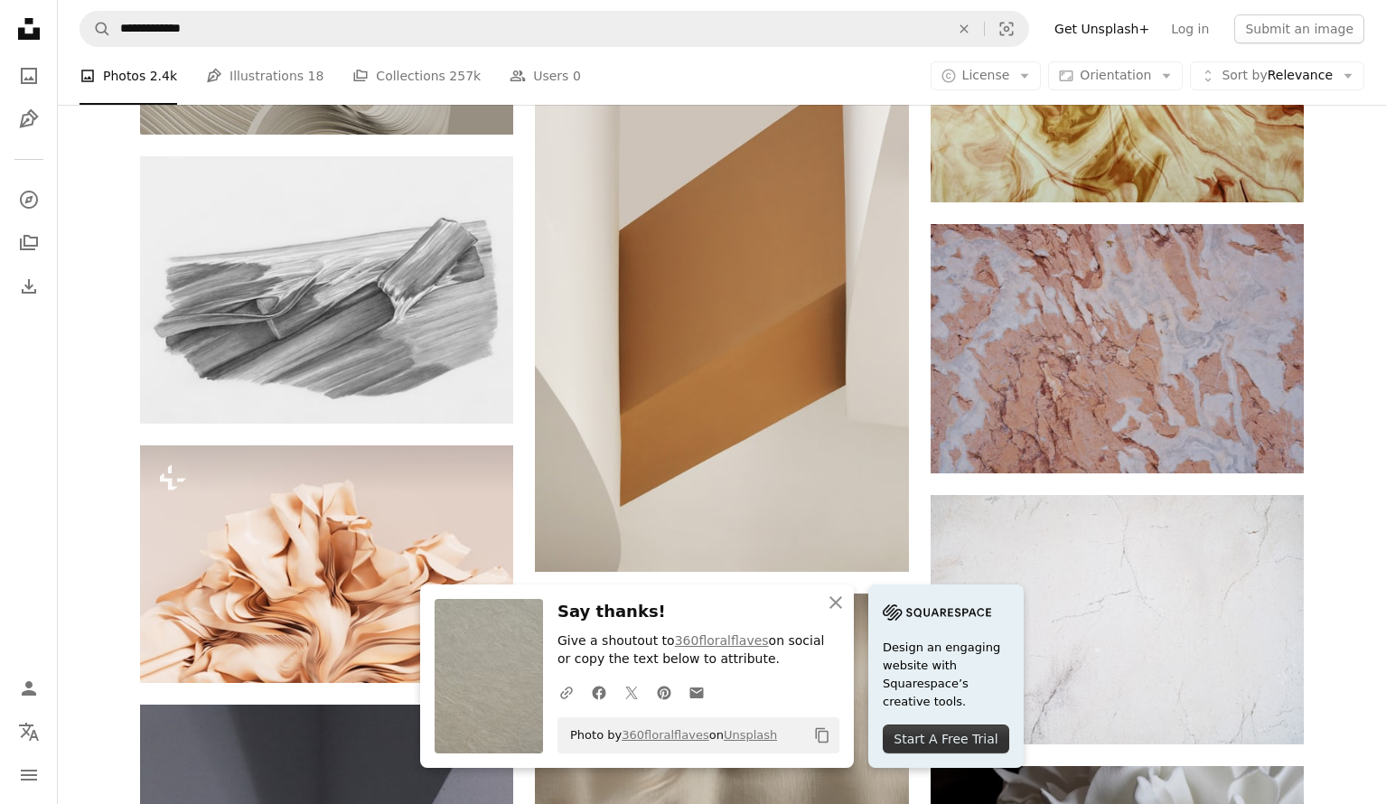
scroll to position [49924, 0]
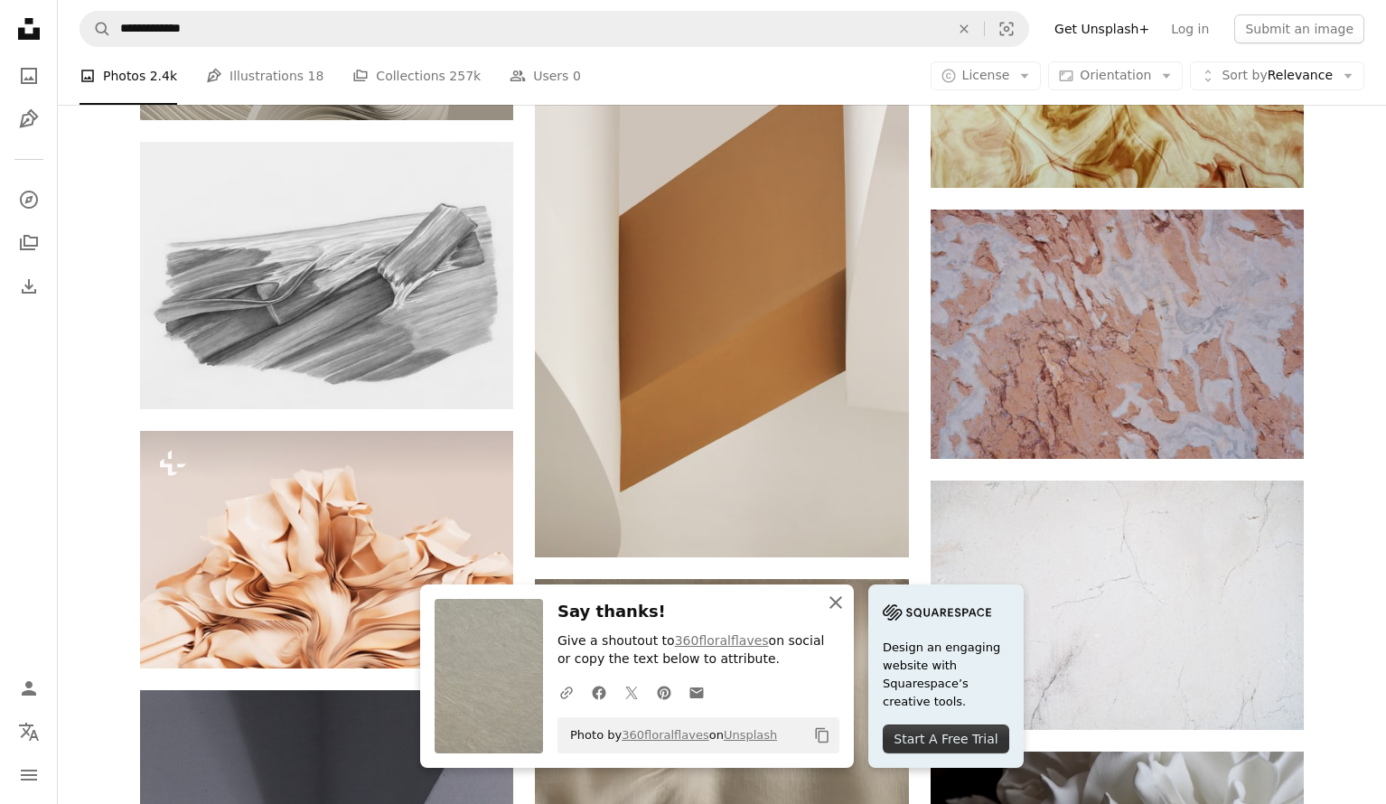
click at [836, 597] on icon "An X shape" at bounding box center [836, 603] width 22 height 22
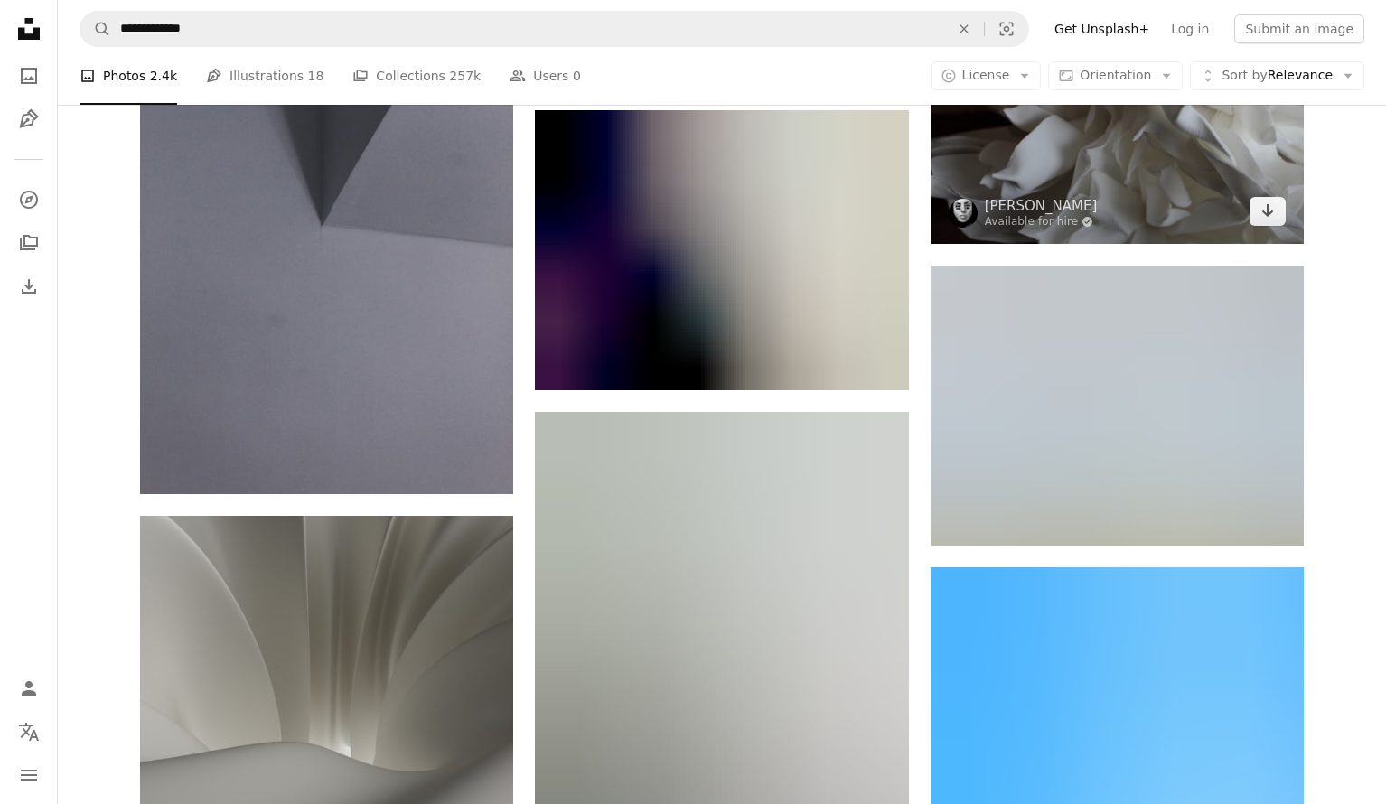
scroll to position [50690, 0]
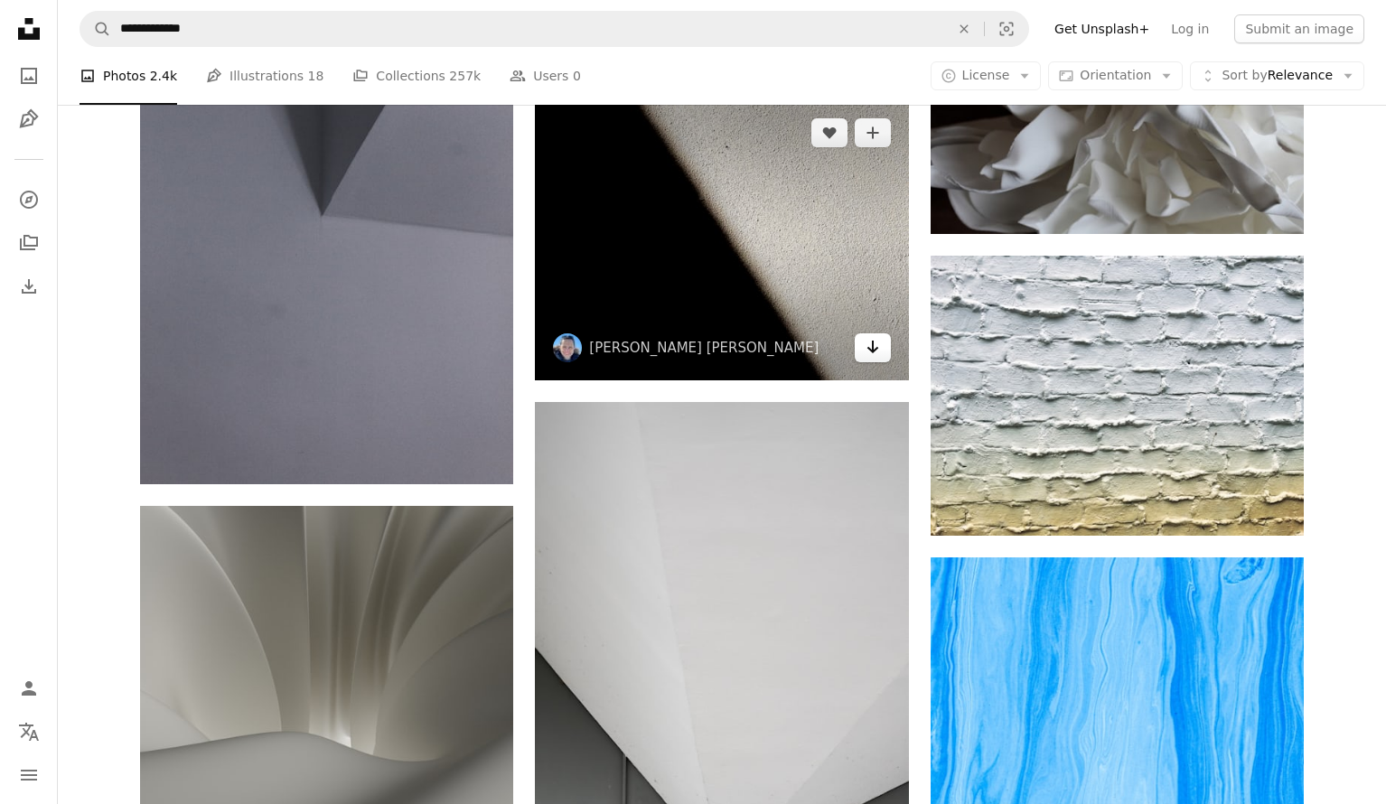
click at [870, 349] on icon "Arrow pointing down" at bounding box center [873, 347] width 14 height 22
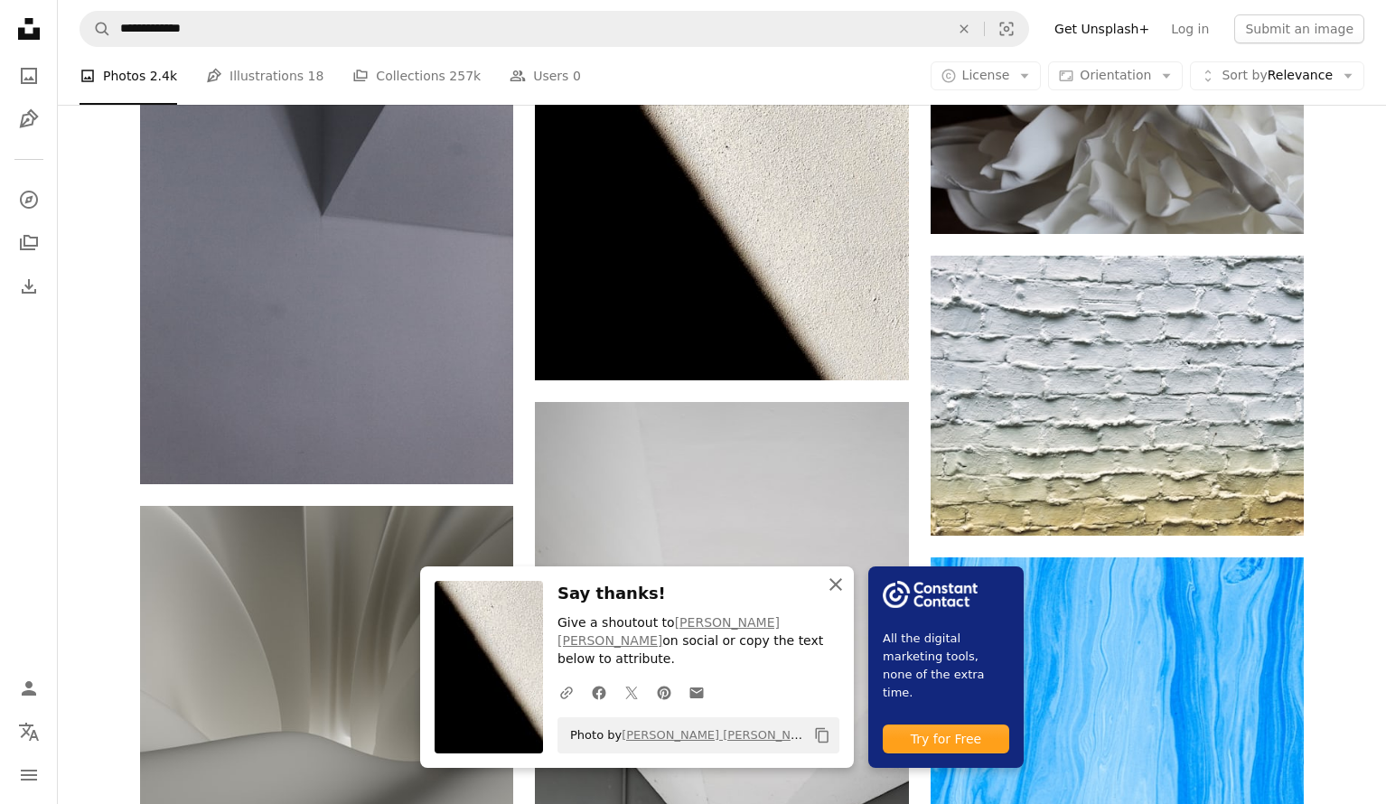
click at [837, 595] on icon "An X shape" at bounding box center [836, 585] width 22 height 22
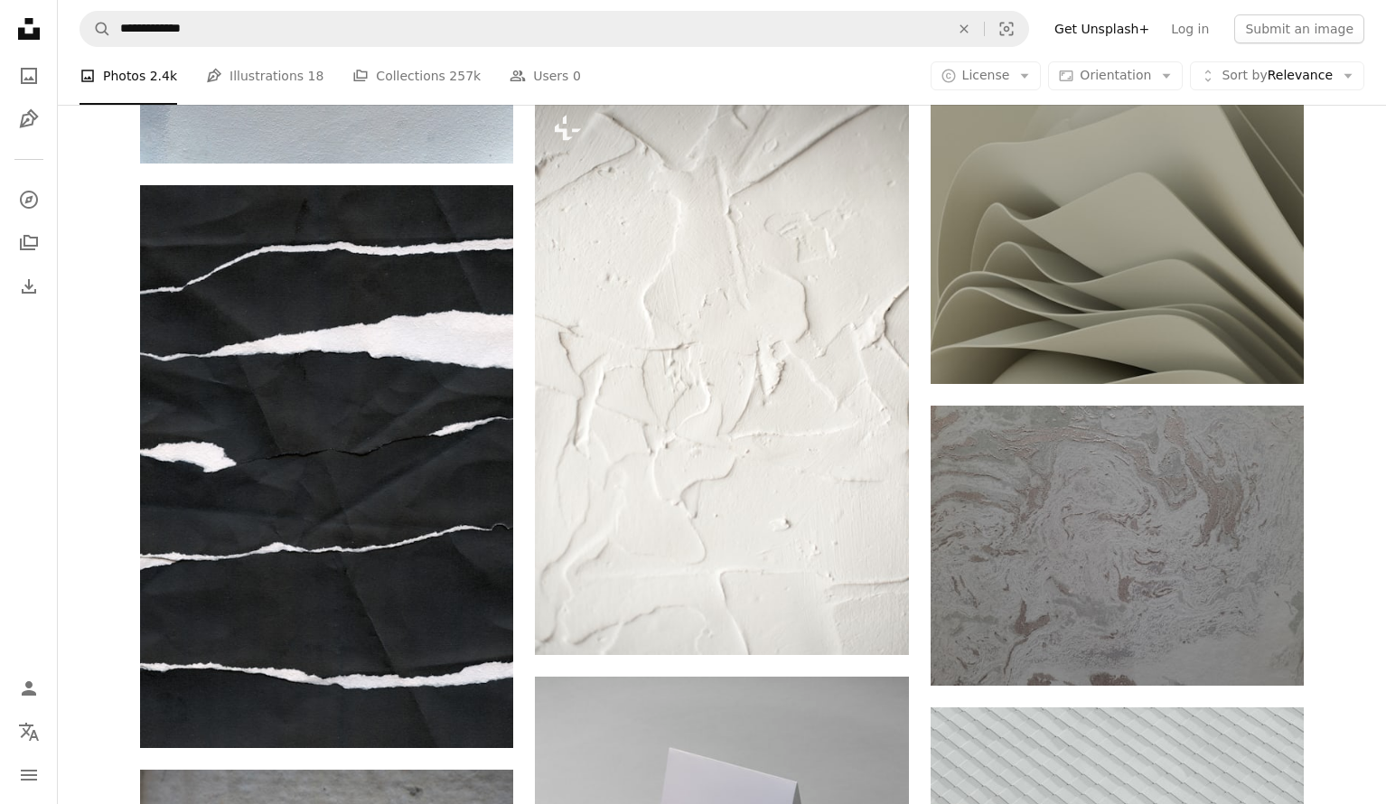
scroll to position [53496, 0]
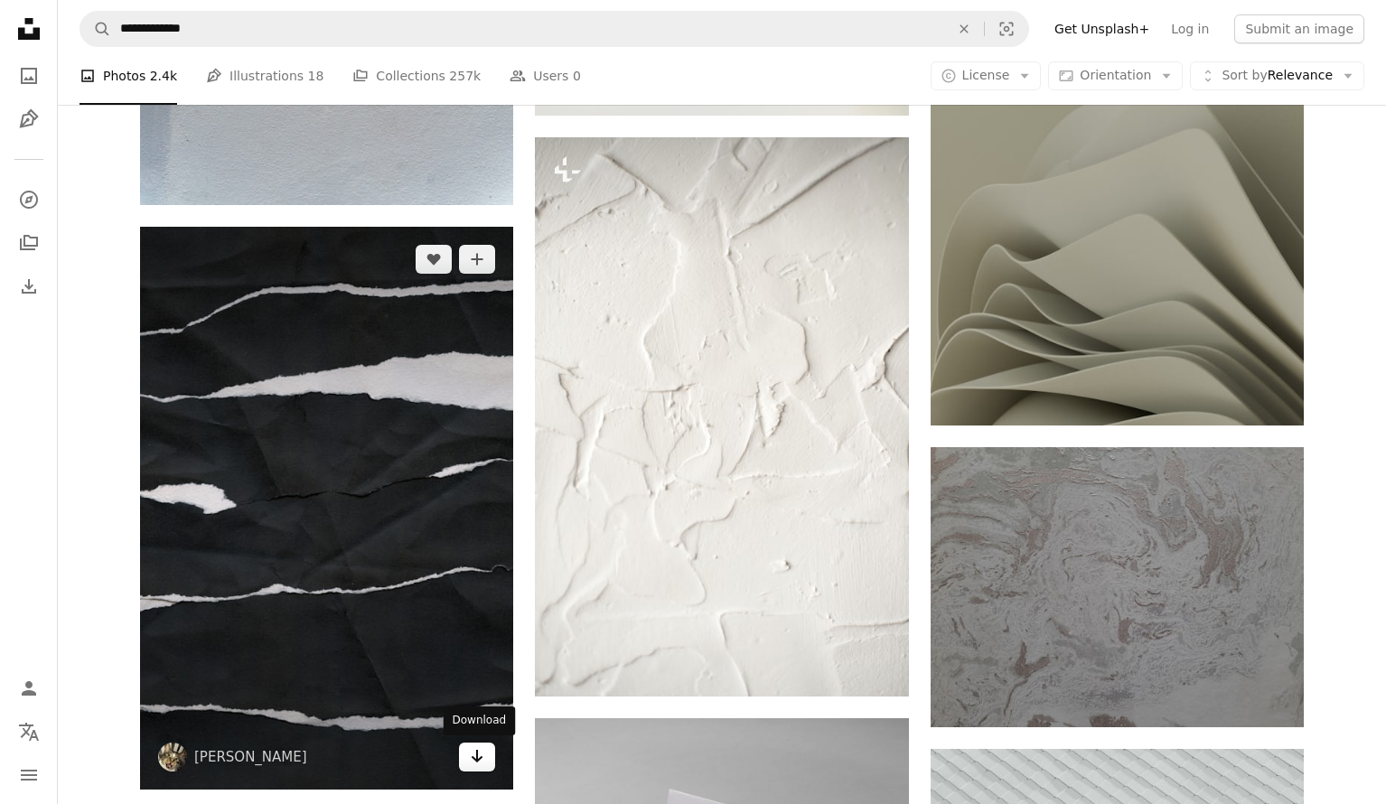
click at [471, 756] on icon "Arrow pointing down" at bounding box center [477, 756] width 14 height 22
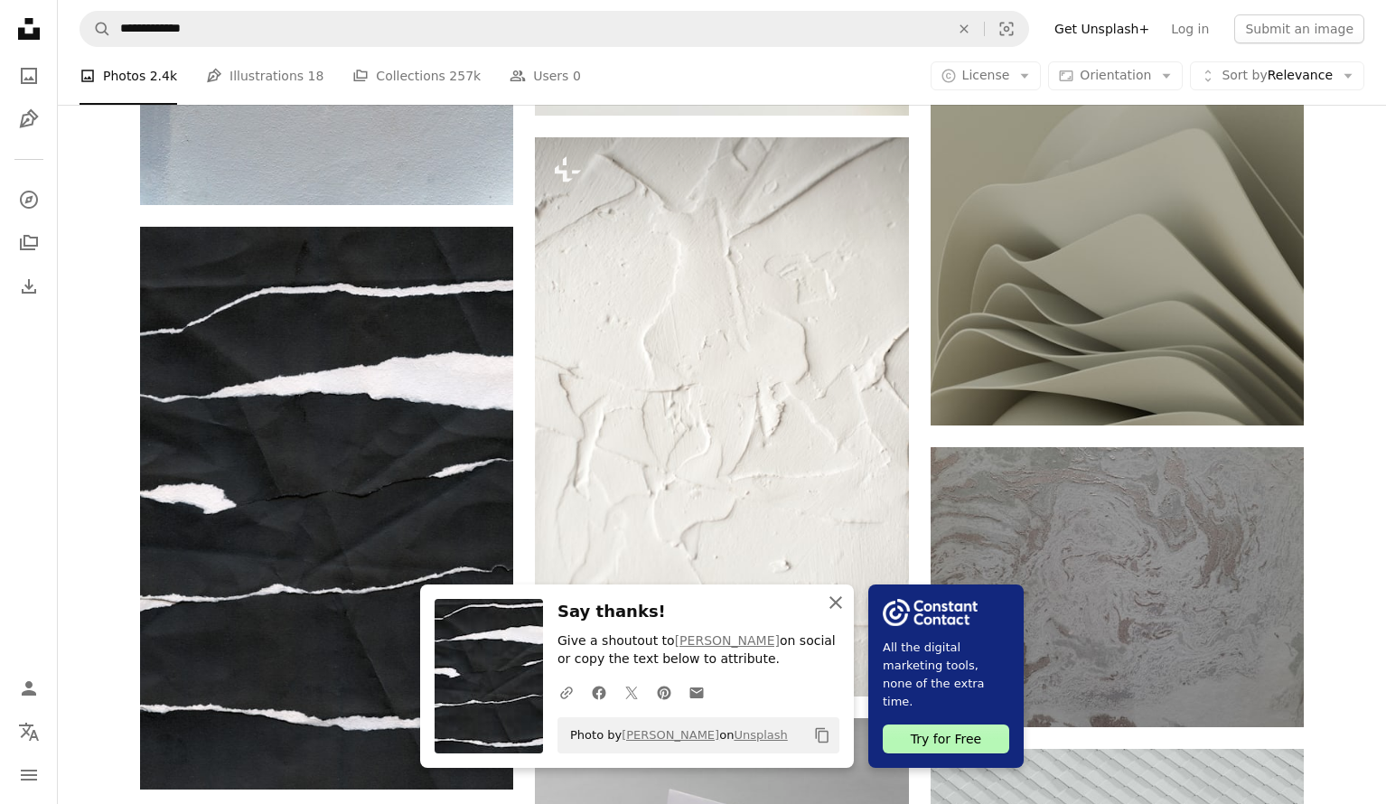
click at [838, 603] on icon "An X shape" at bounding box center [836, 603] width 22 height 22
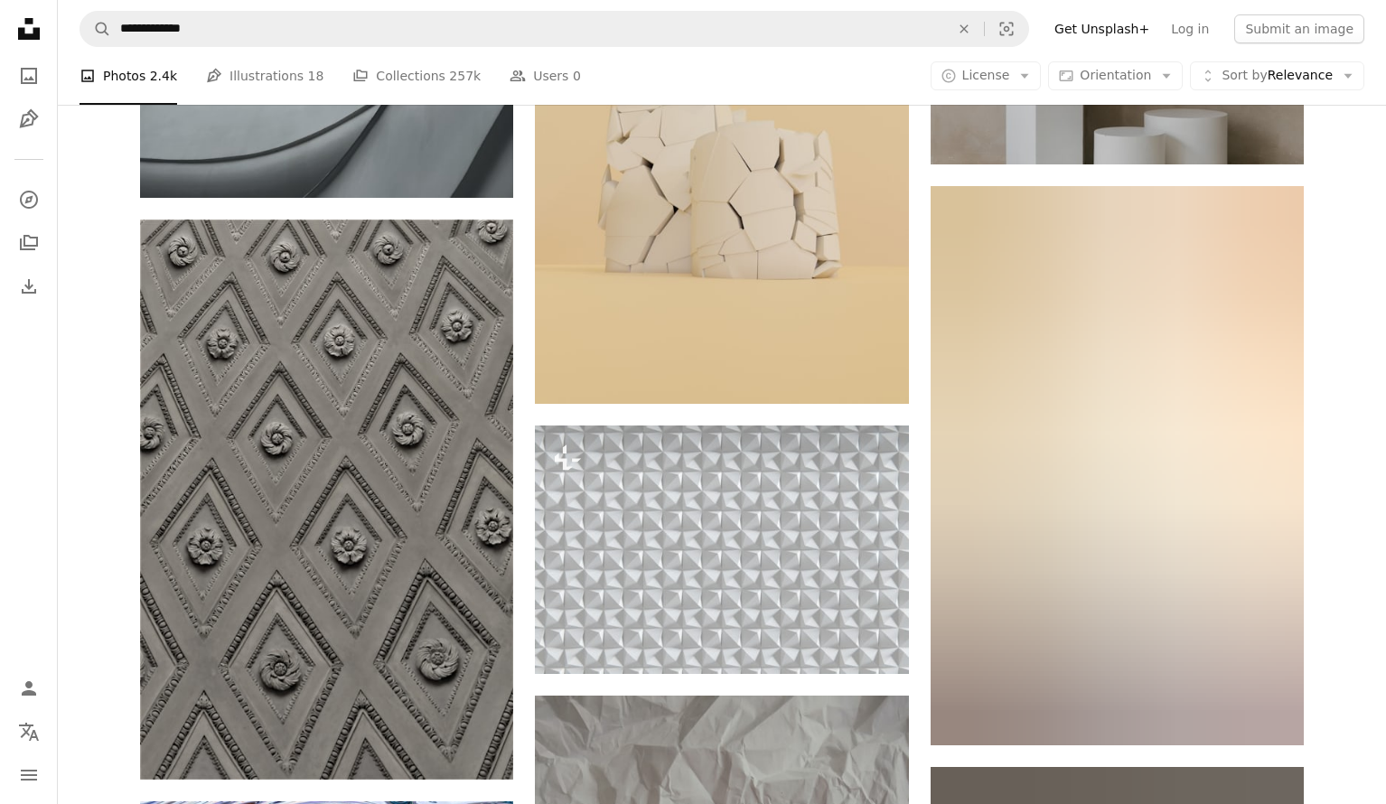
scroll to position [78439, 0]
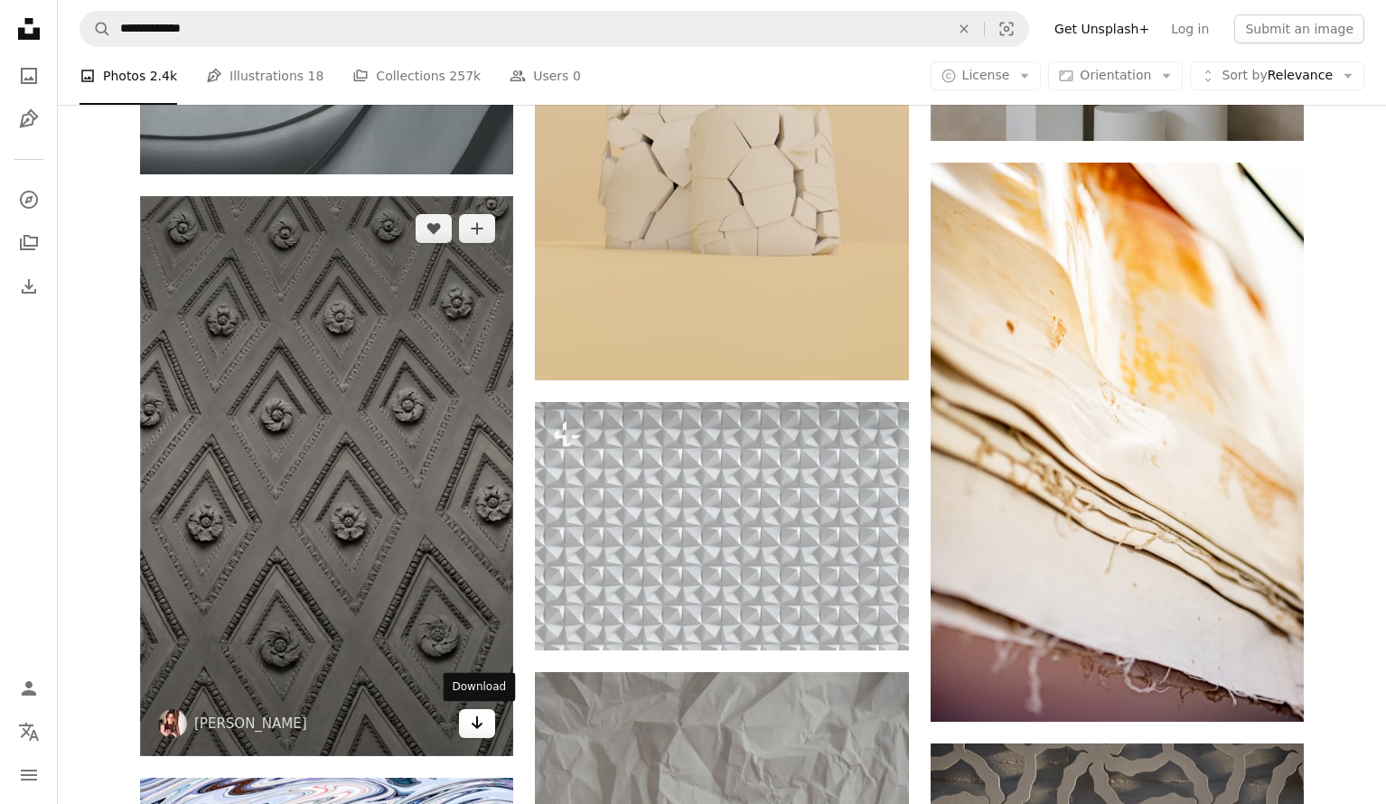
click at [480, 724] on icon "Download" at bounding box center [478, 722] width 12 height 13
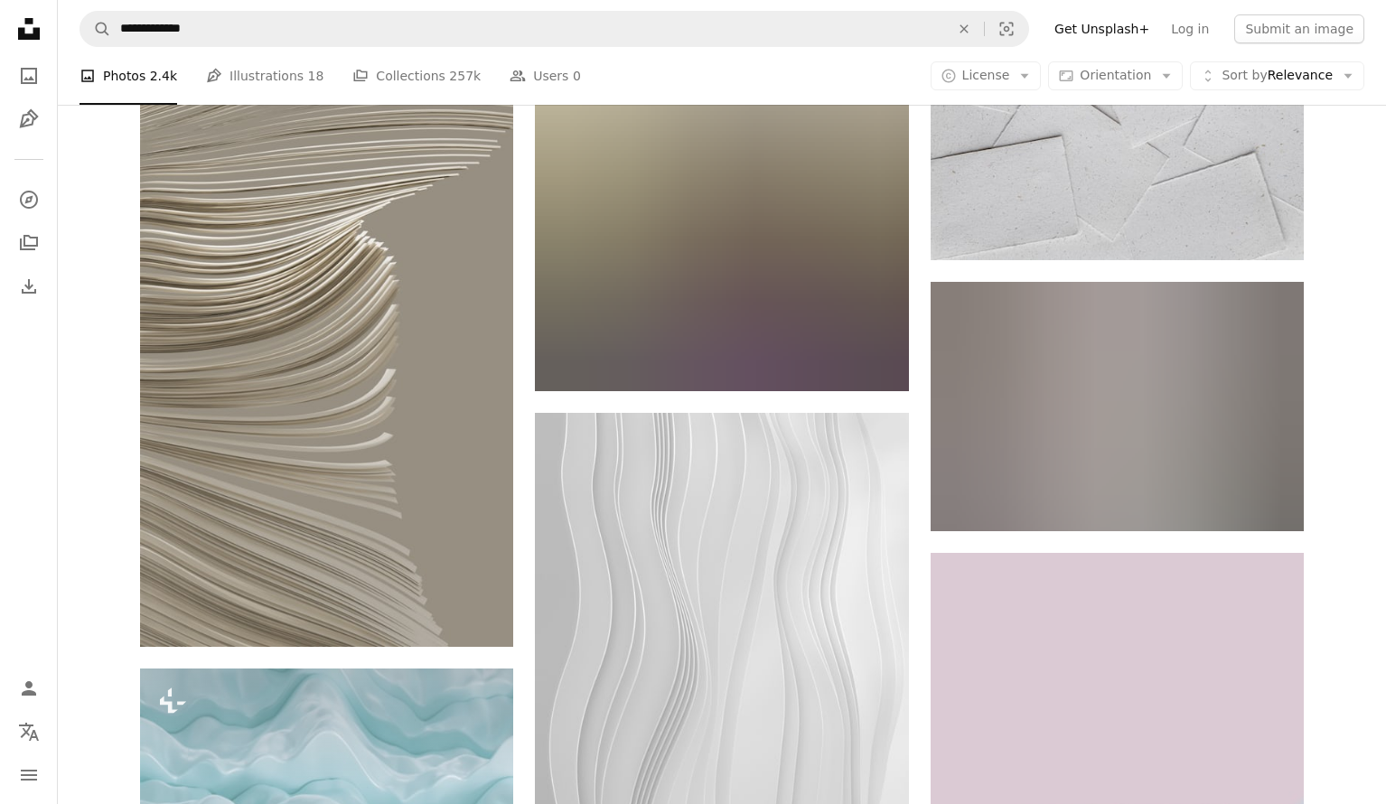
scroll to position [81931, 0]
